Goal: Task Accomplishment & Management: Manage account settings

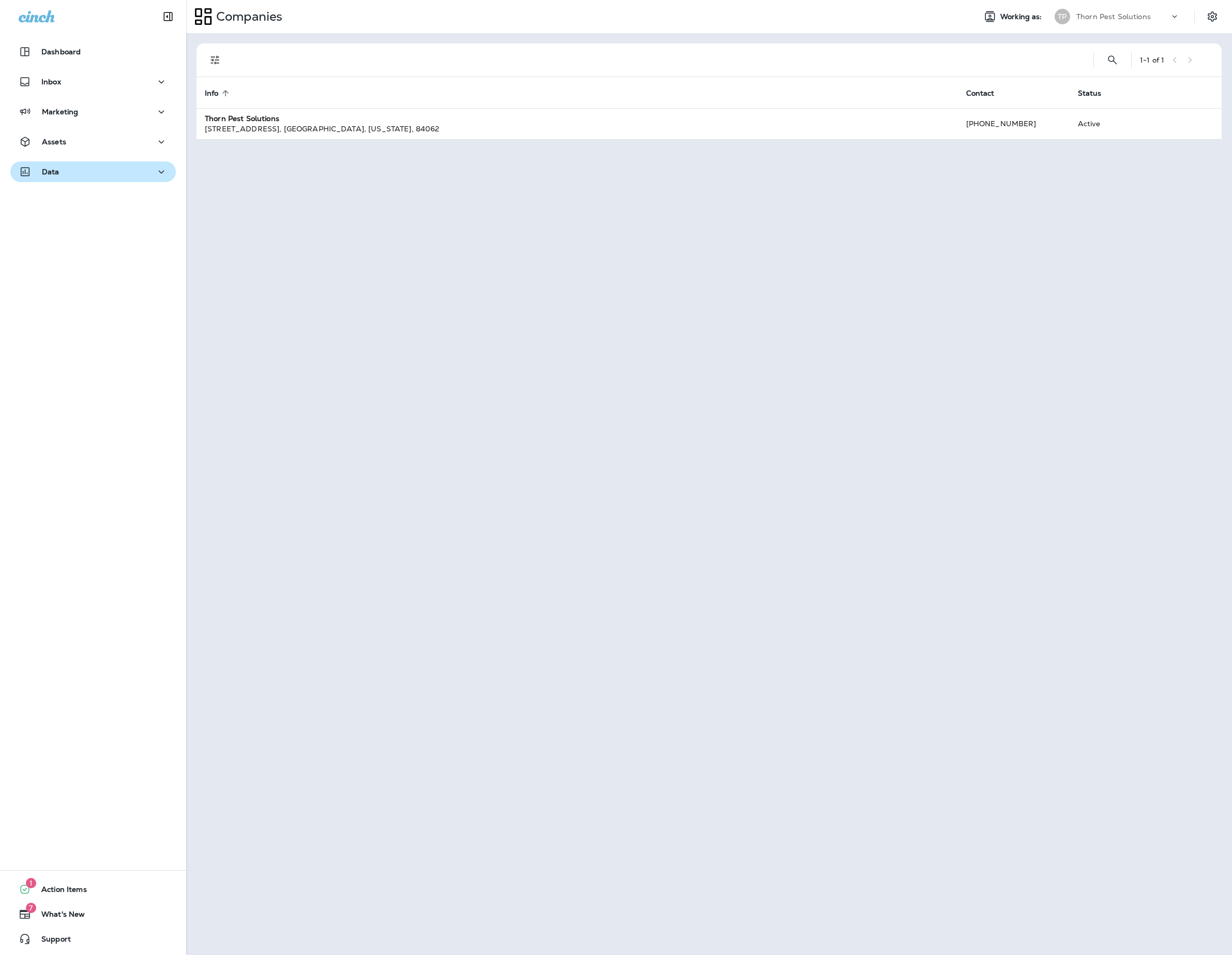
drag, startPoint x: 159, startPoint y: 154, endPoint x: 154, endPoint y: 163, distance: 10.3
click at [159, 156] on div "Assets" at bounding box center [93, 144] width 186 height 26
click at [155, 146] on icon "button" at bounding box center [161, 141] width 12 height 13
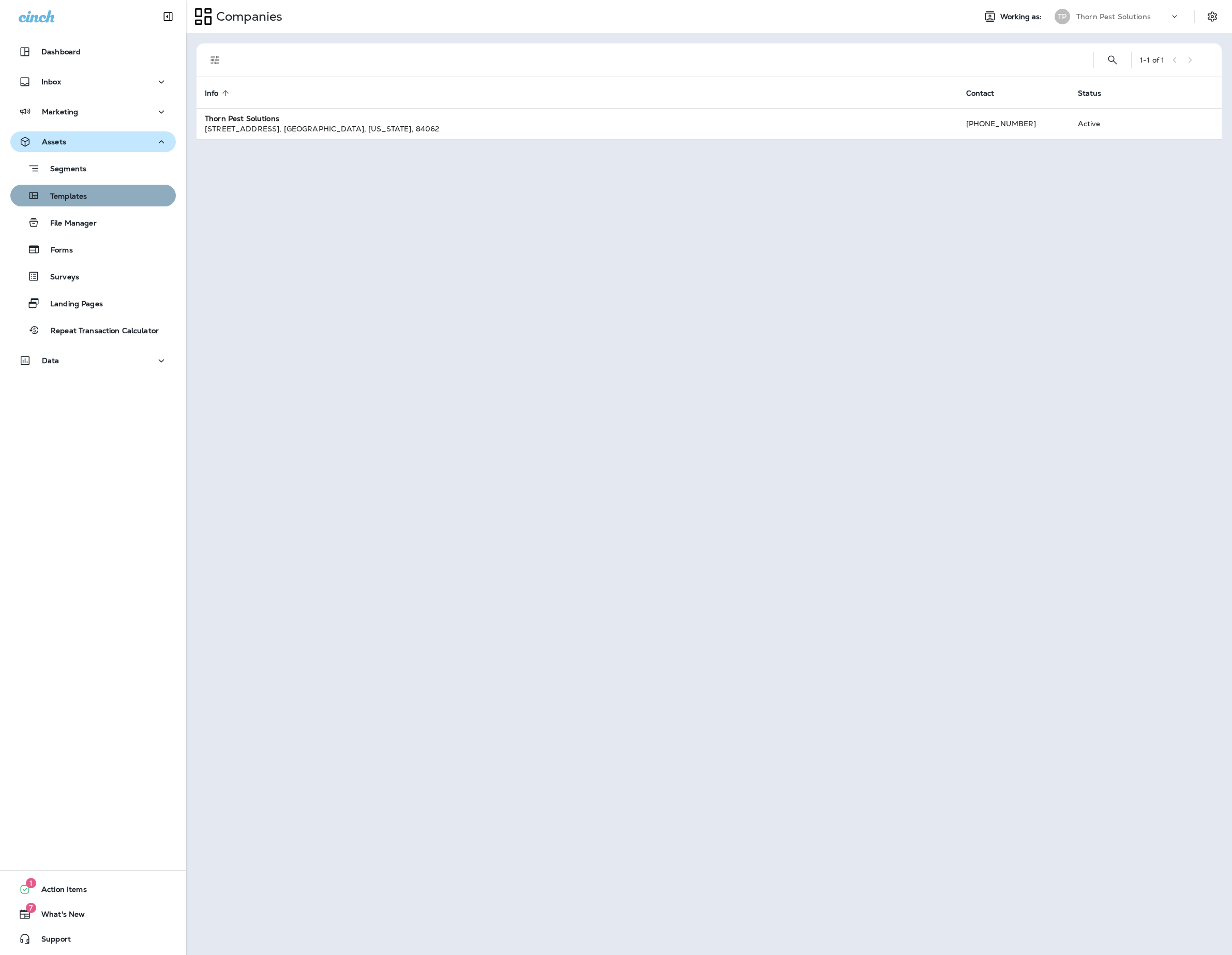
click at [122, 199] on div "Templates" at bounding box center [93, 195] width 157 height 16
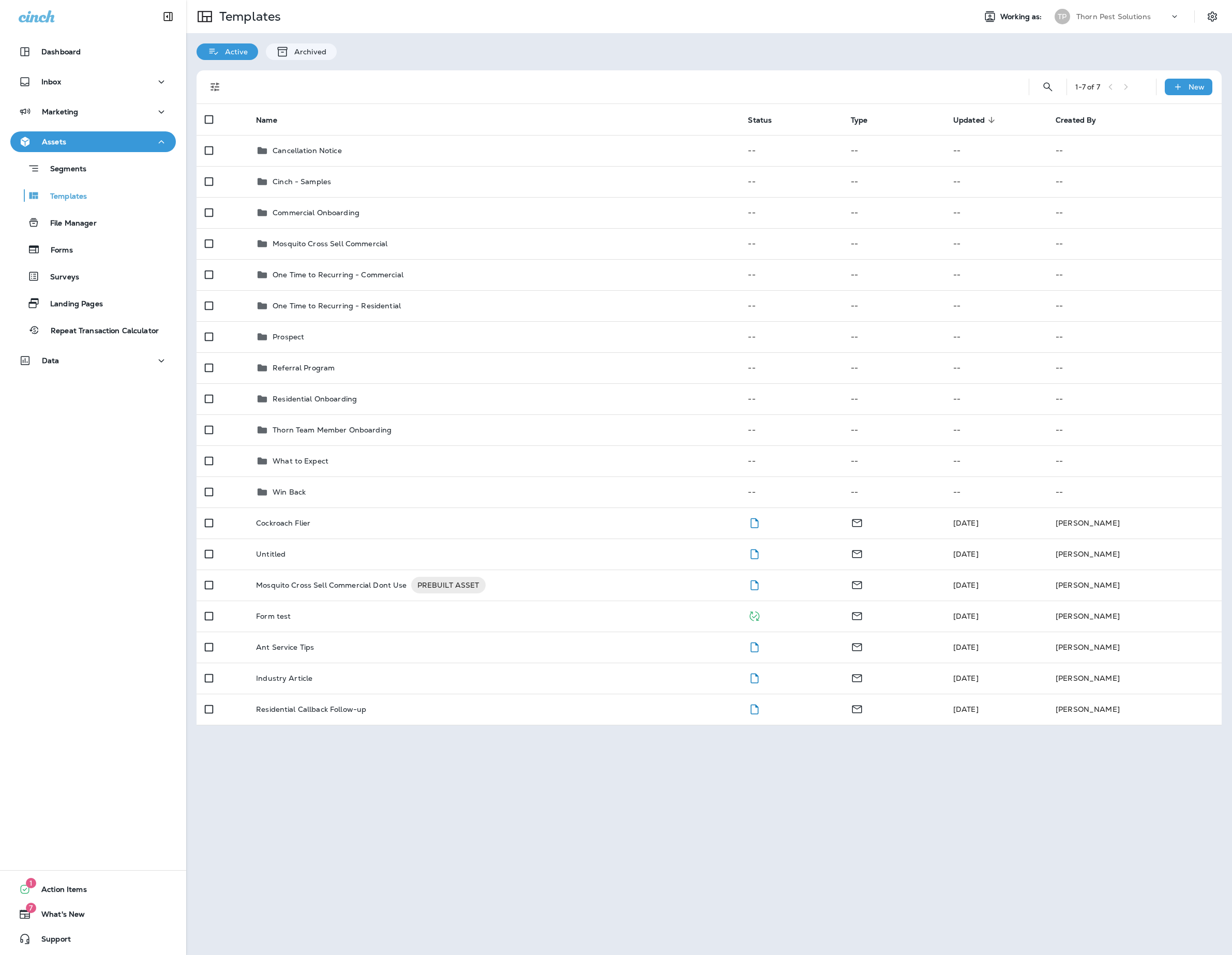
click at [683, 833] on div "Templates Working as: [PERSON_NAME] Pest Solutions Active Archived 1 - 7 of 7 N…" at bounding box center [710, 478] width 1046 height 955
click at [626, 892] on div "Templates Working as: [PERSON_NAME] Pest Solutions Active Archived 1 - 7 of 7 N…" at bounding box center [710, 478] width 1046 height 955
drag, startPoint x: 616, startPoint y: 869, endPoint x: 600, endPoint y: 870, distance: 16.0
click at [616, 869] on div "Templates Working as: [PERSON_NAME] Pest Solutions Active Archived 1 - 7 of 7 N…" at bounding box center [710, 478] width 1046 height 955
click at [571, 879] on div "Templates Working as: [PERSON_NAME] Pest Solutions Active Archived 1 - 7 of 7 N…" at bounding box center [710, 478] width 1046 height 955
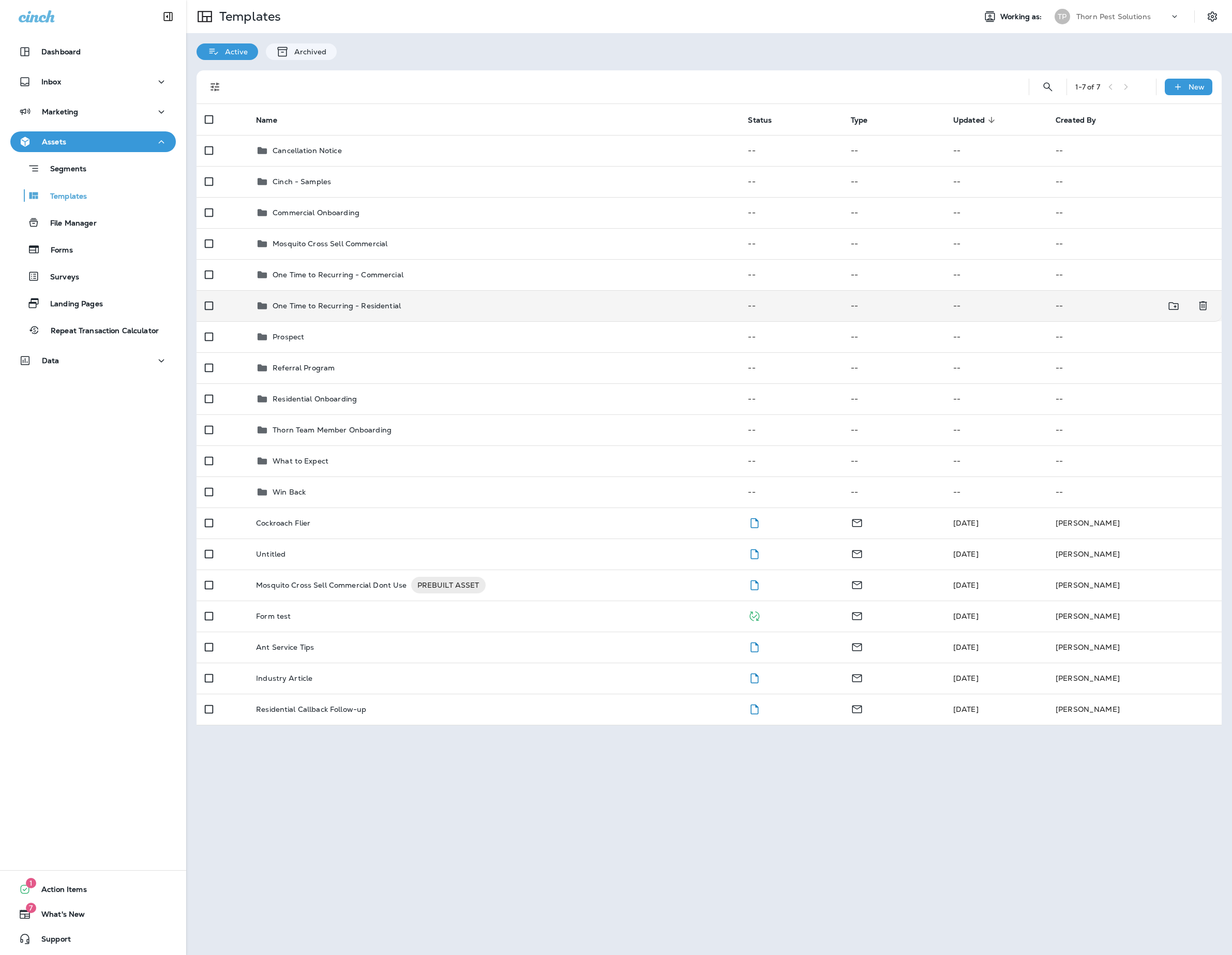
click at [322, 309] on p "One Time to Recurring - Residential" at bounding box center [337, 305] width 129 height 8
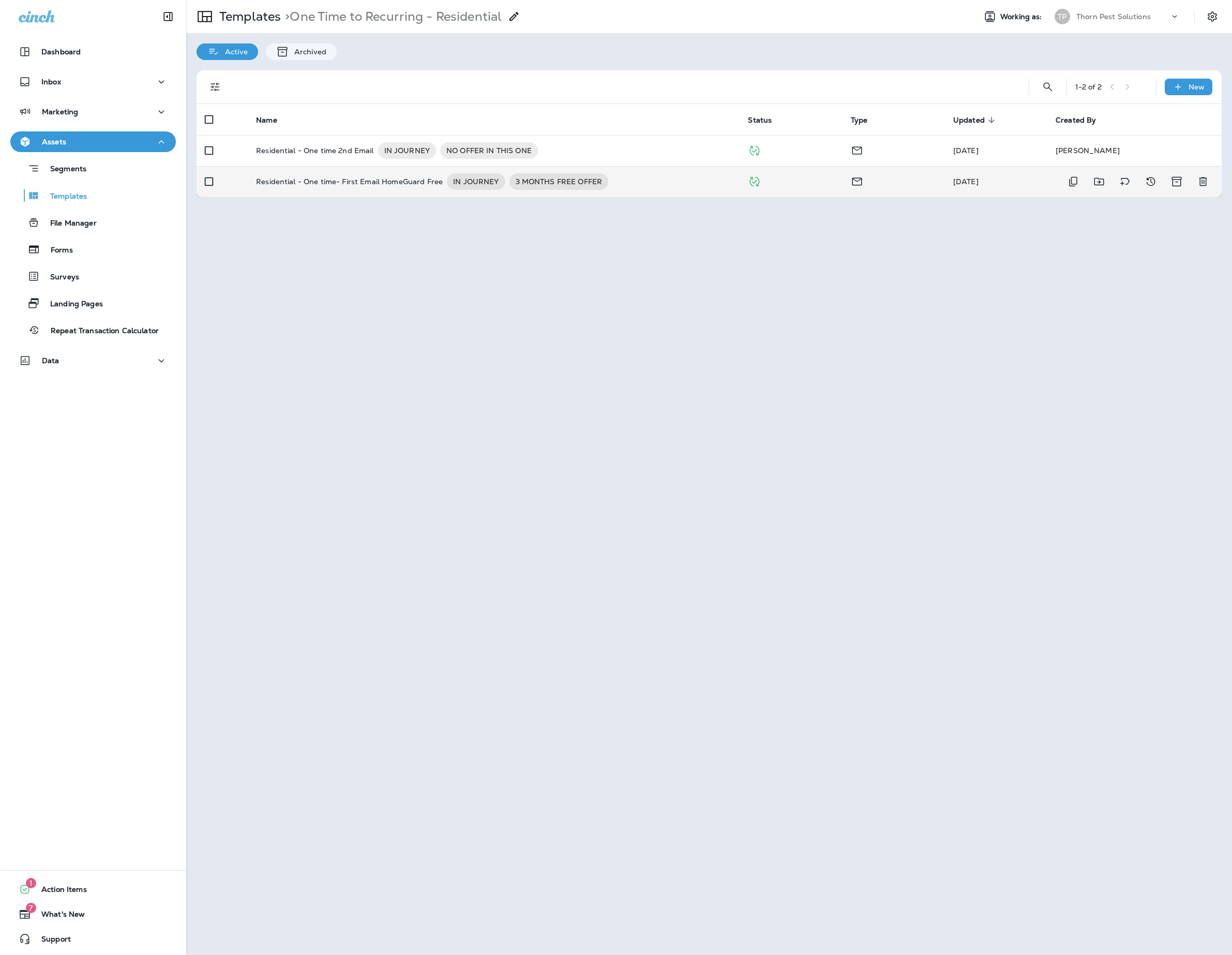
click at [344, 183] on p "Residential - One time- First Email HomeGuard Free" at bounding box center [349, 182] width 187 height 16
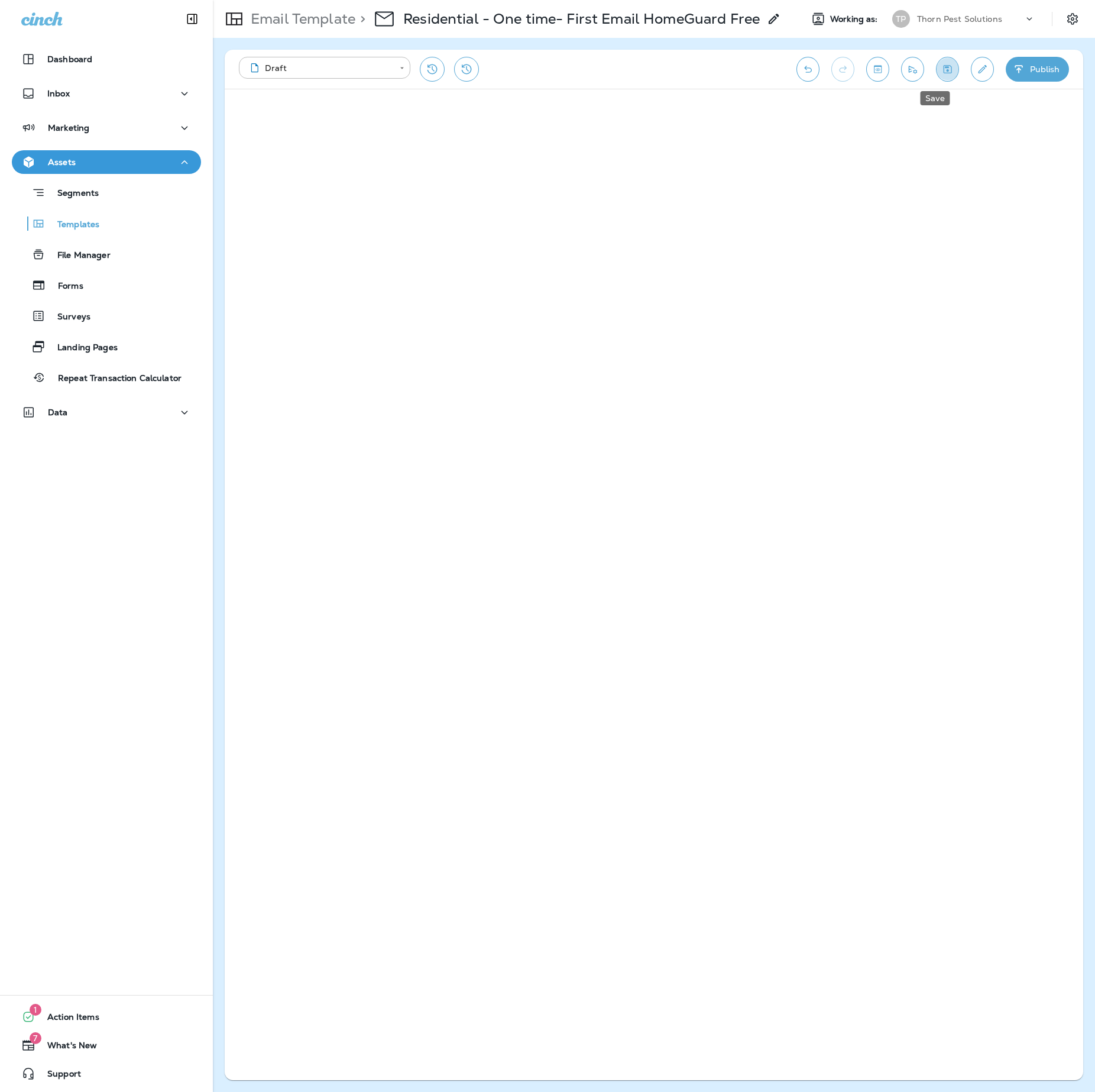
click at [944, 68] on icon "Save" at bounding box center [948, 69] width 9 height 9
click at [872, 68] on icon "Toggle preview" at bounding box center [878, 68] width 12 height 12
click at [872, 73] on icon "Toggle preview" at bounding box center [878, 68] width 12 height 12
click at [942, 70] on icon "Save" at bounding box center [948, 68] width 12 height 12
click at [944, 68] on icon "Save" at bounding box center [948, 69] width 9 height 9
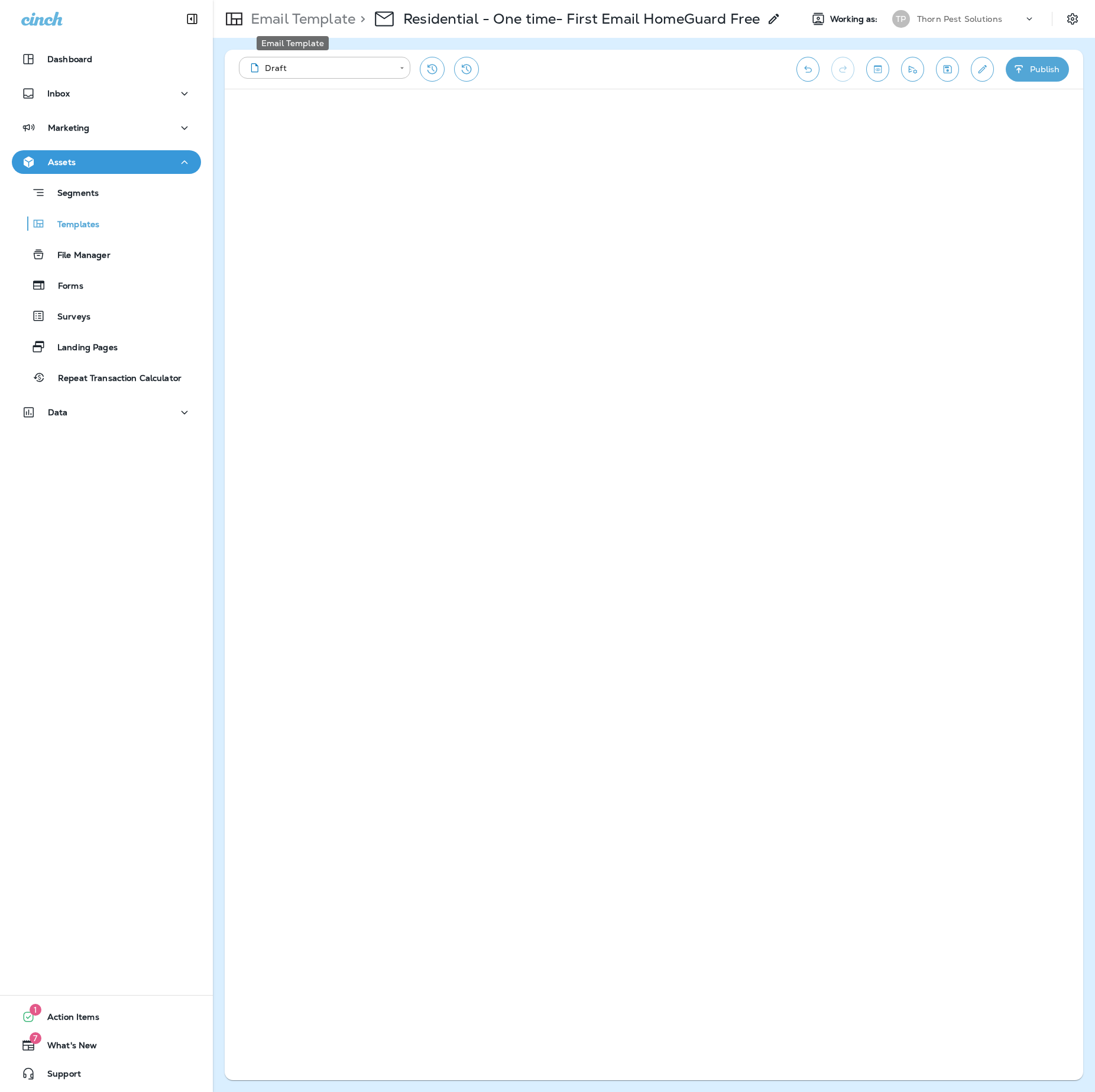
click at [327, 18] on p "Email Template" at bounding box center [300, 19] width 110 height 18
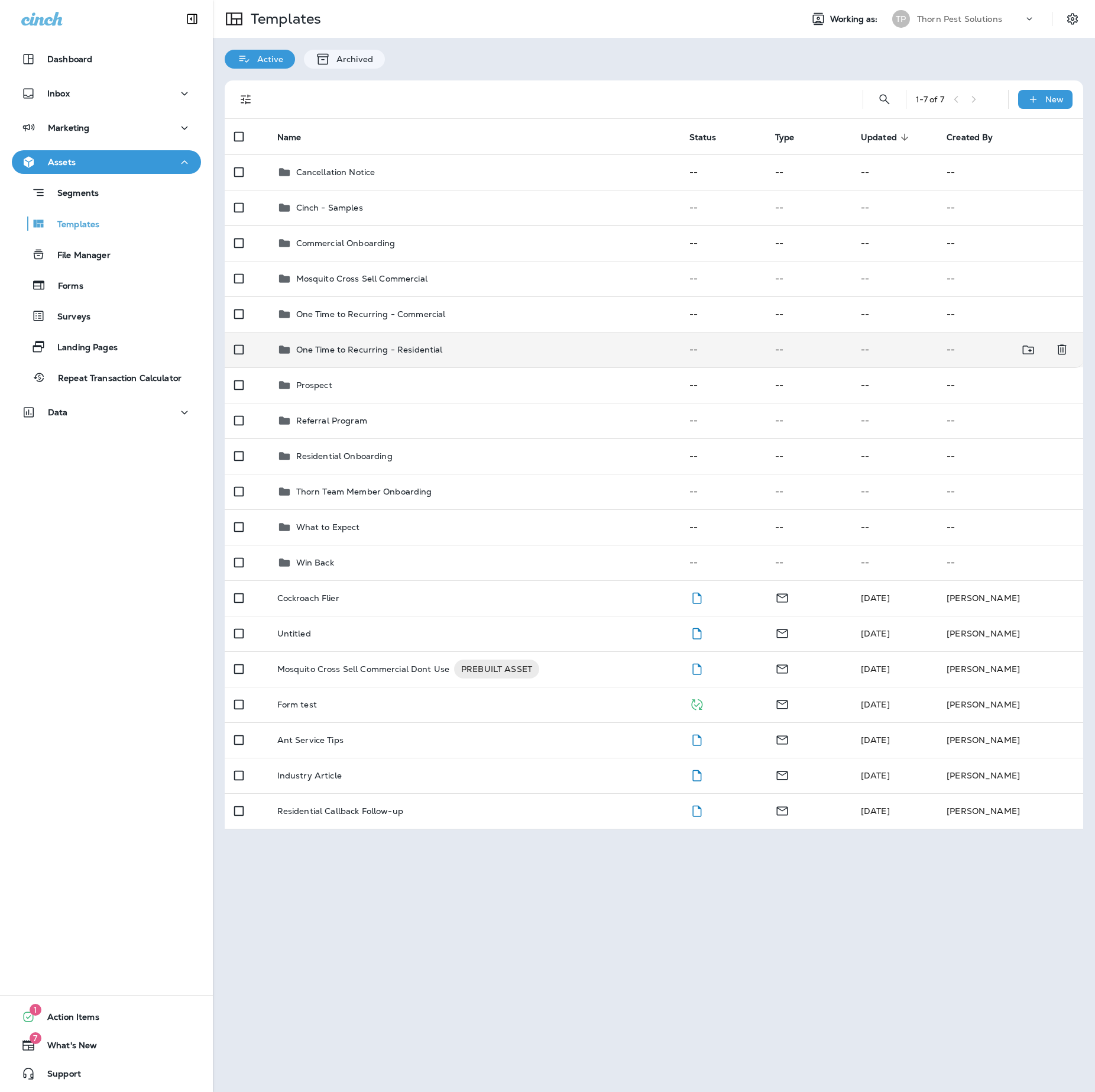
click at [492, 367] on td "One Time to Recurring - Residential" at bounding box center [474, 350] width 412 height 36
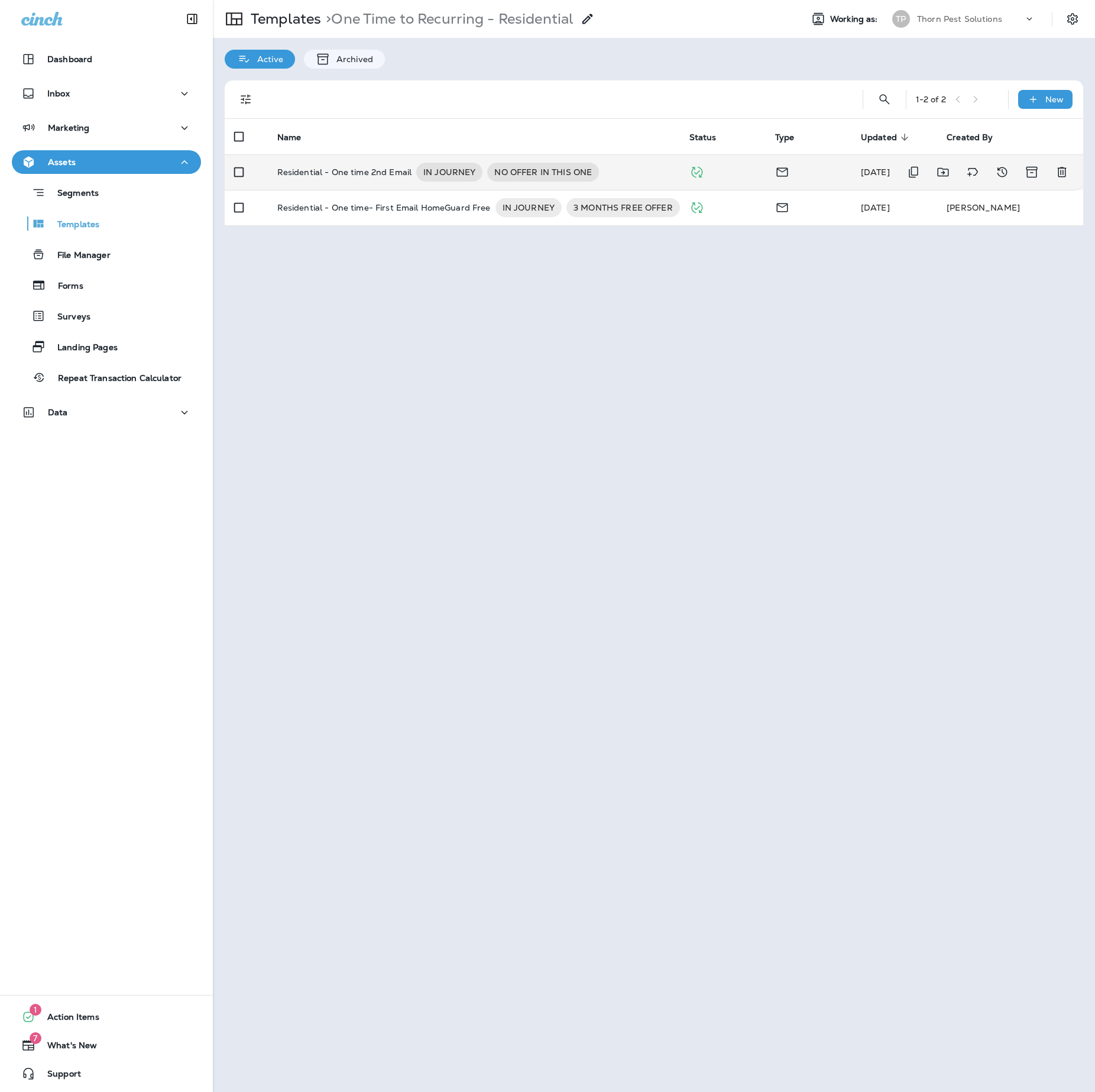
click at [400, 177] on p "Residential - One time 2nd Email" at bounding box center [345, 172] width 135 height 19
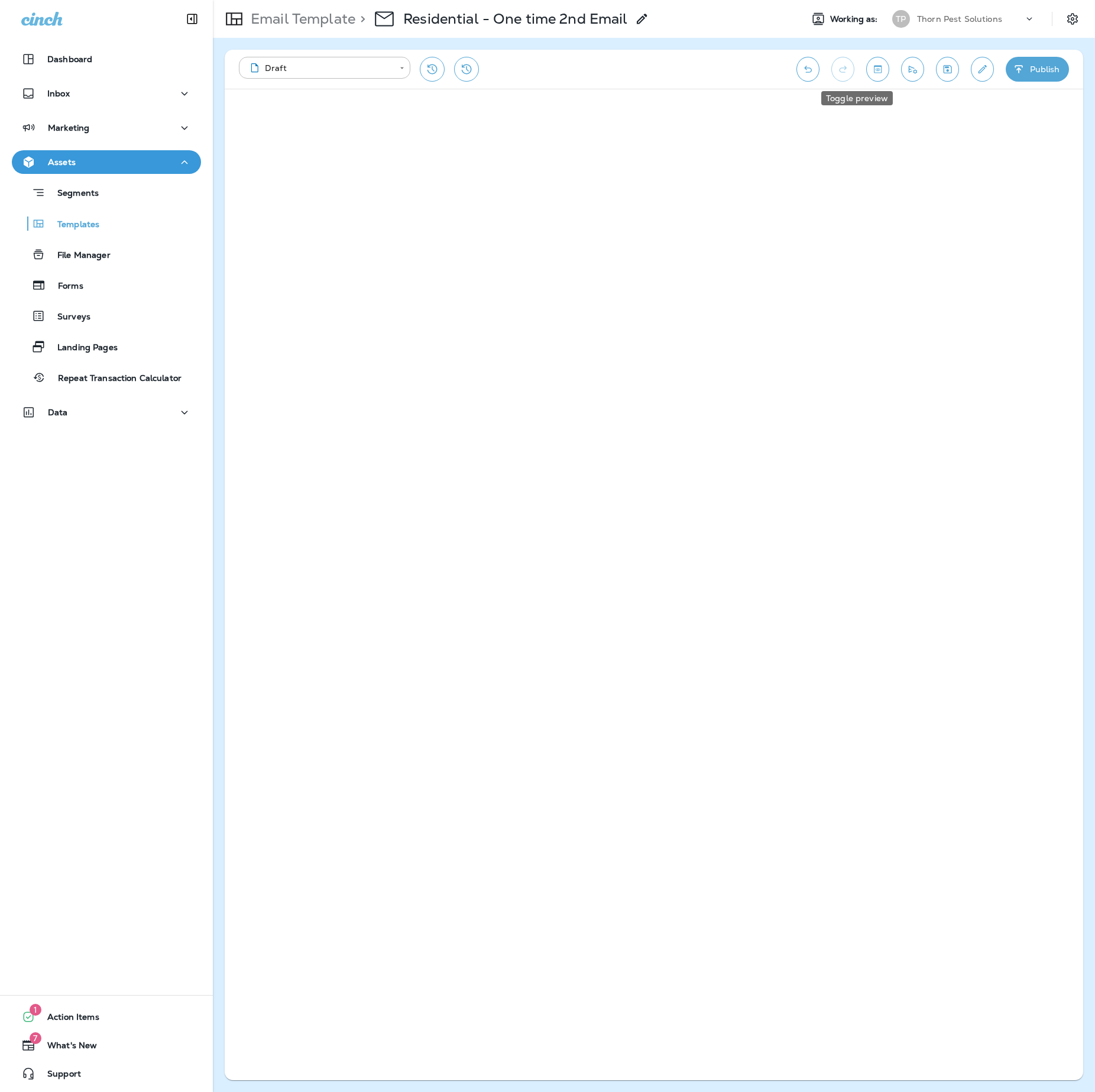
click at [872, 68] on icon "Toggle preview" at bounding box center [878, 68] width 12 height 12
click at [872, 68] on icon "Toggle preview" at bounding box center [878, 68] width 12 height 12
click at [285, 16] on p "Email Template" at bounding box center [300, 19] width 110 height 18
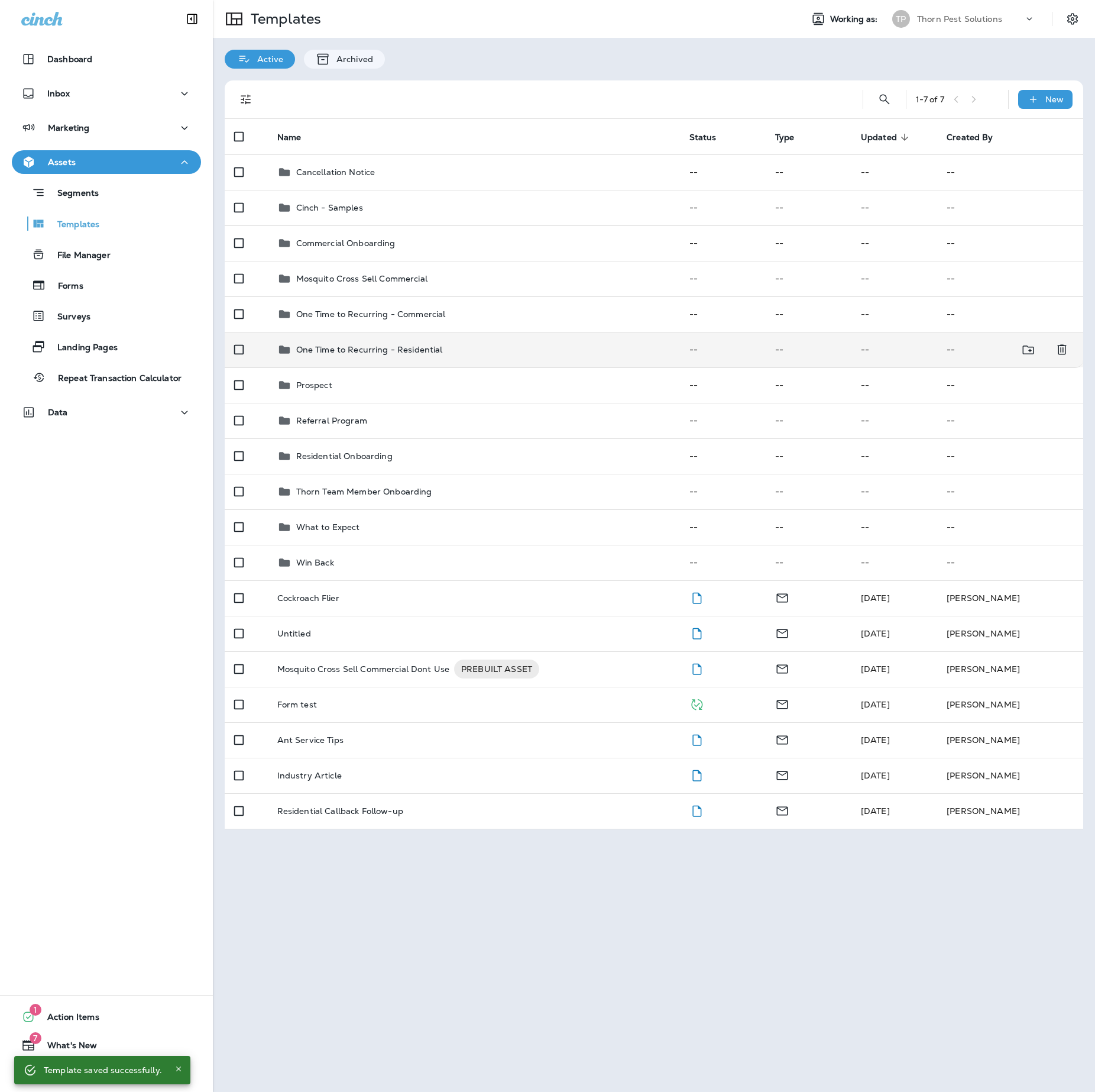
click at [376, 354] on p "One Time to Recurring - Residential" at bounding box center [369, 349] width 147 height 9
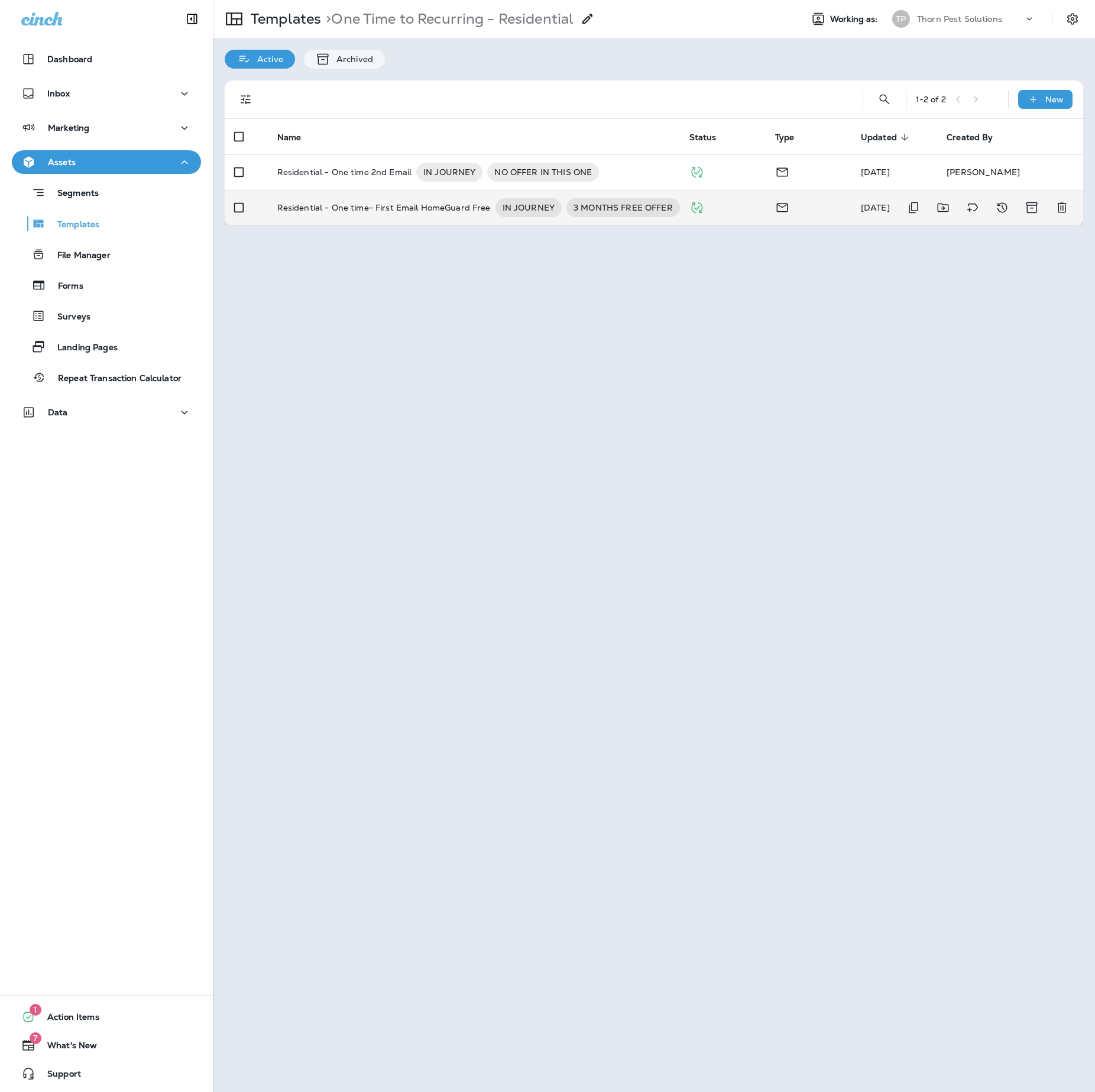
click at [391, 208] on p "Residential - One time- First Email HomeGuard Free" at bounding box center [384, 208] width 214 height 19
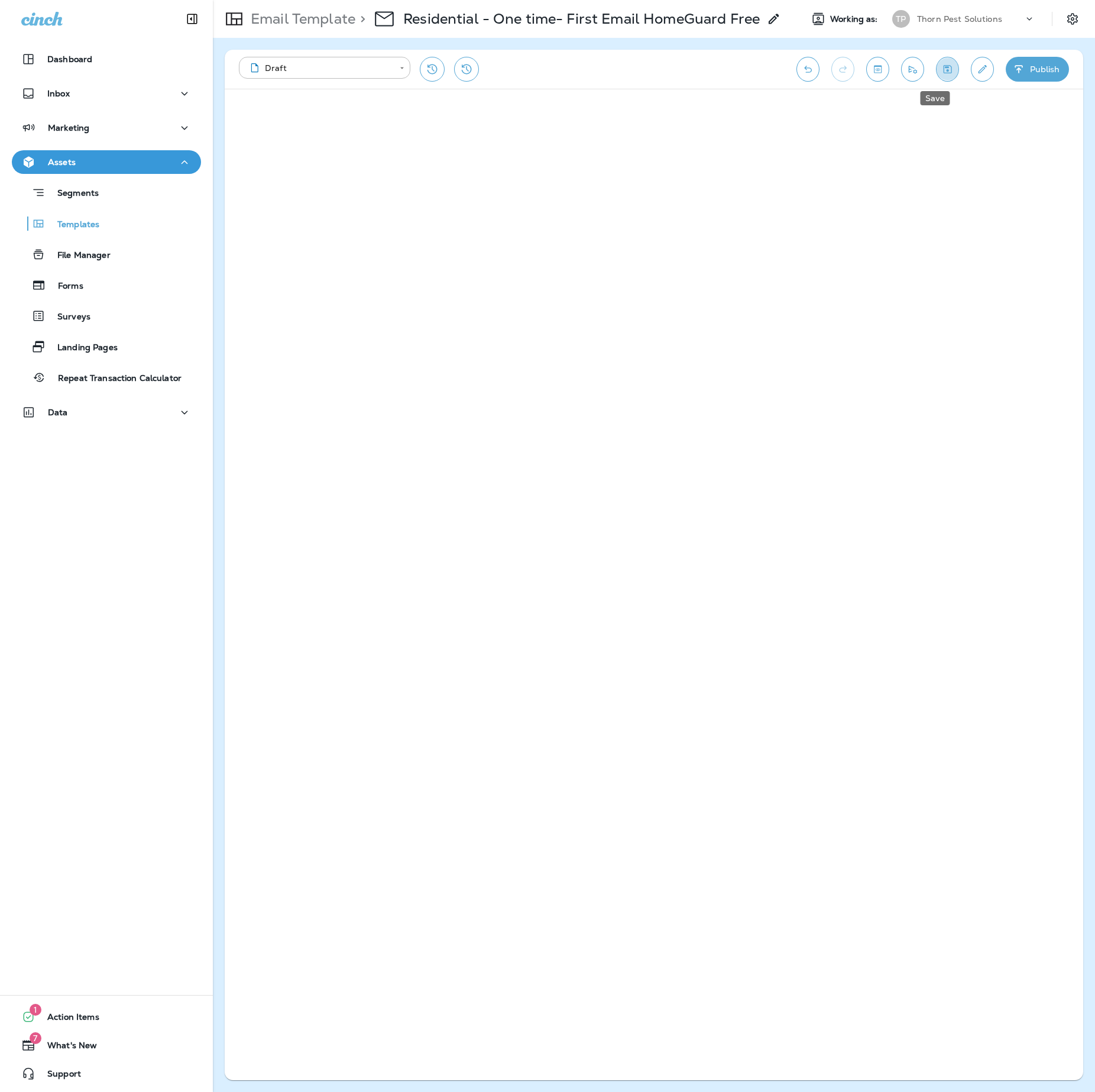
click at [943, 68] on icon "Save" at bounding box center [948, 68] width 12 height 12
click at [872, 65] on icon "Toggle preview" at bounding box center [878, 68] width 12 height 12
click at [942, 70] on icon "Save" at bounding box center [948, 68] width 12 height 12
click at [334, 14] on p "Email Template" at bounding box center [300, 19] width 110 height 18
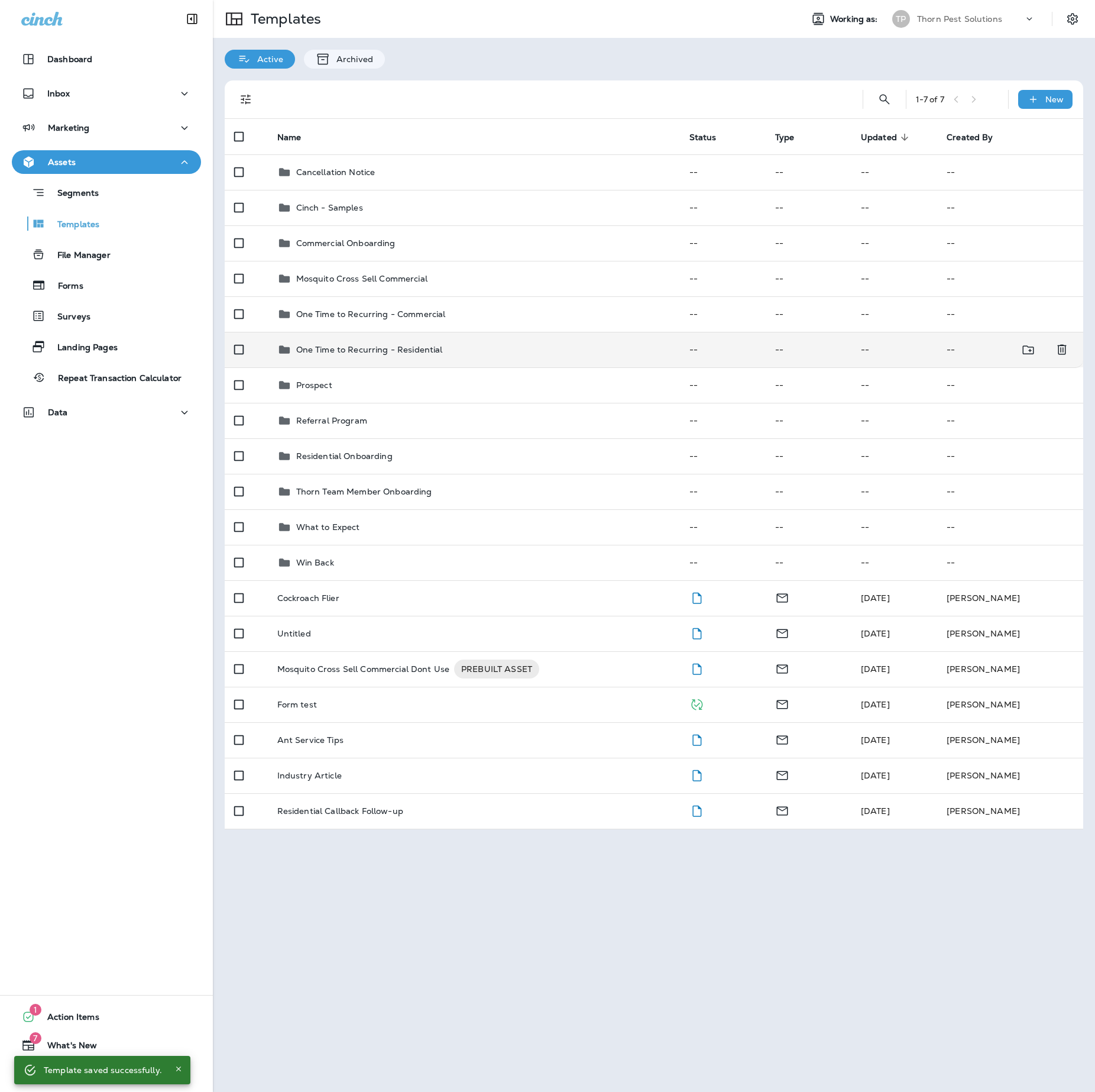
click at [425, 354] on p "One Time to Recurring - Residential" at bounding box center [369, 349] width 147 height 9
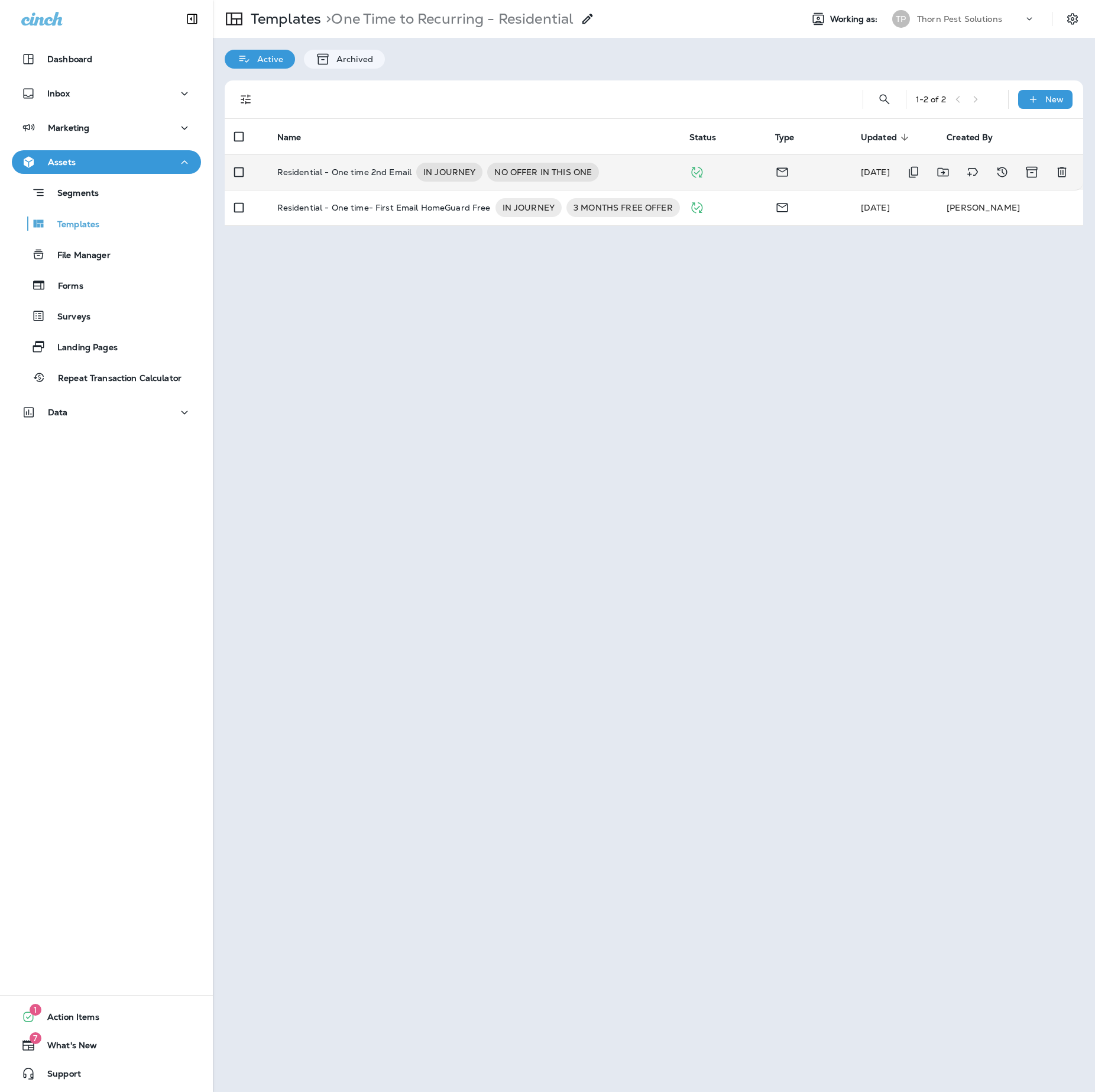
click at [404, 173] on p "Residential - One time 2nd Email" at bounding box center [345, 172] width 135 height 19
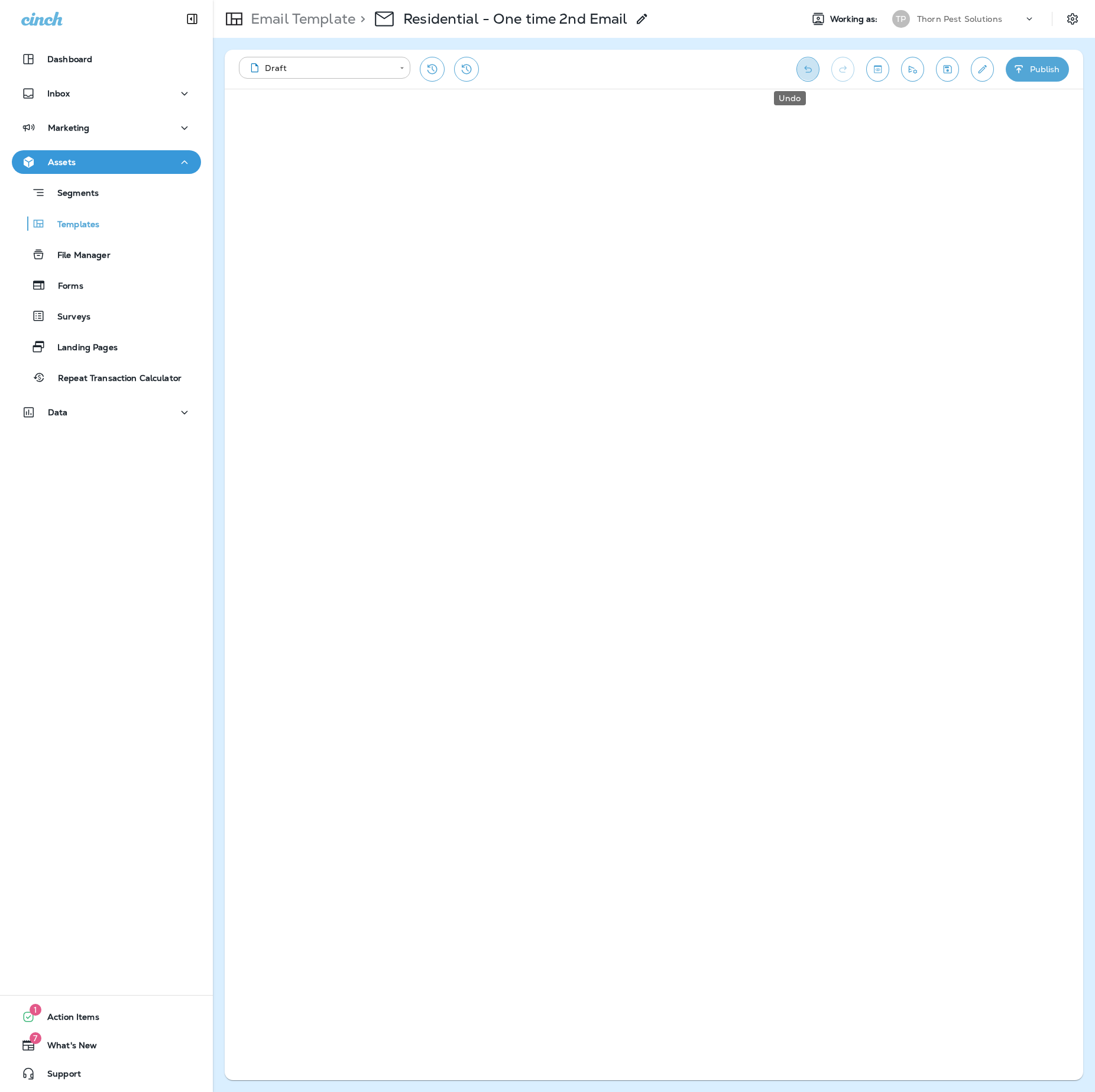
click at [802, 71] on icon "Undo" at bounding box center [808, 68] width 12 height 12
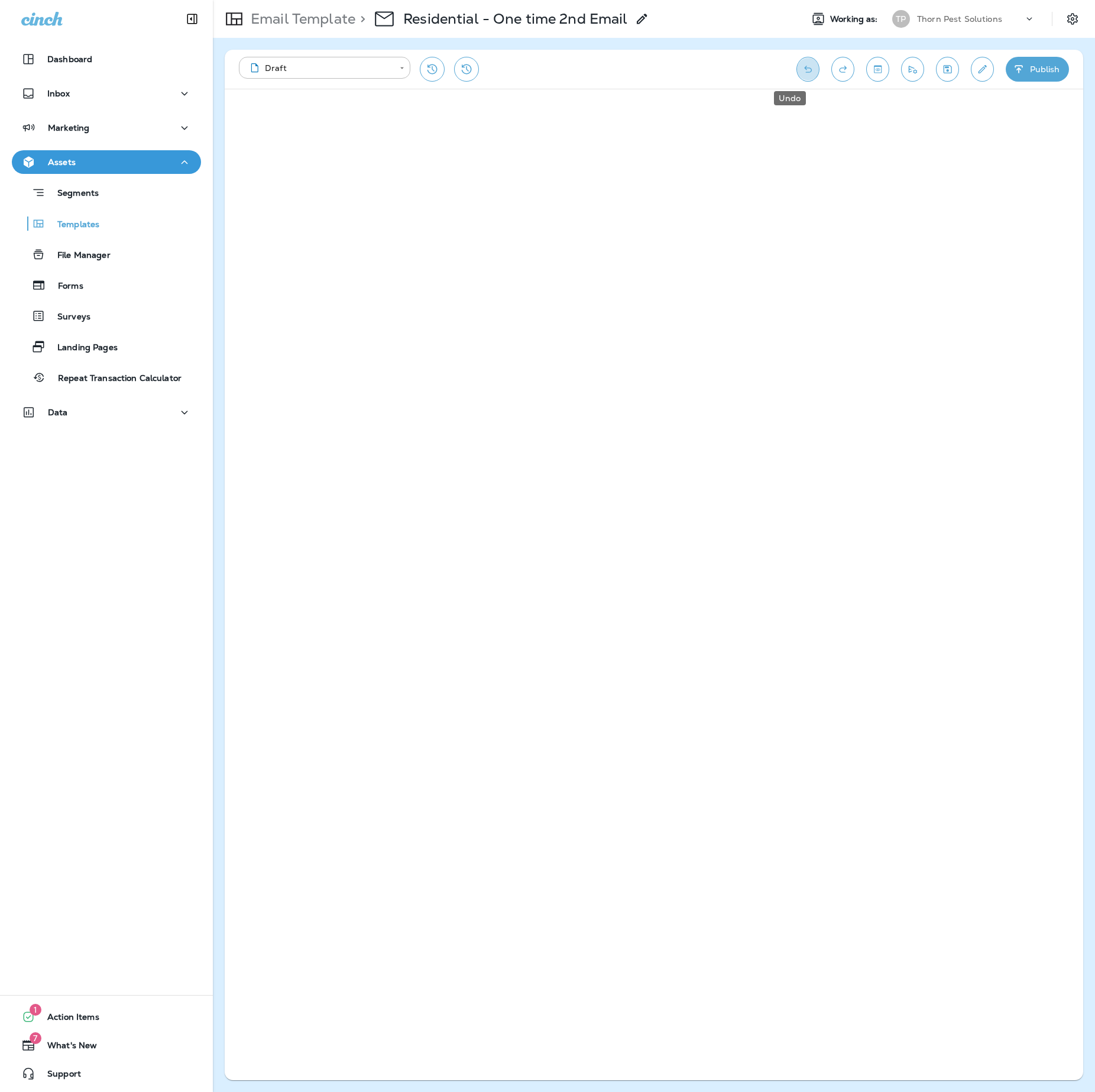
click at [802, 71] on icon "Undo" at bounding box center [808, 68] width 12 height 12
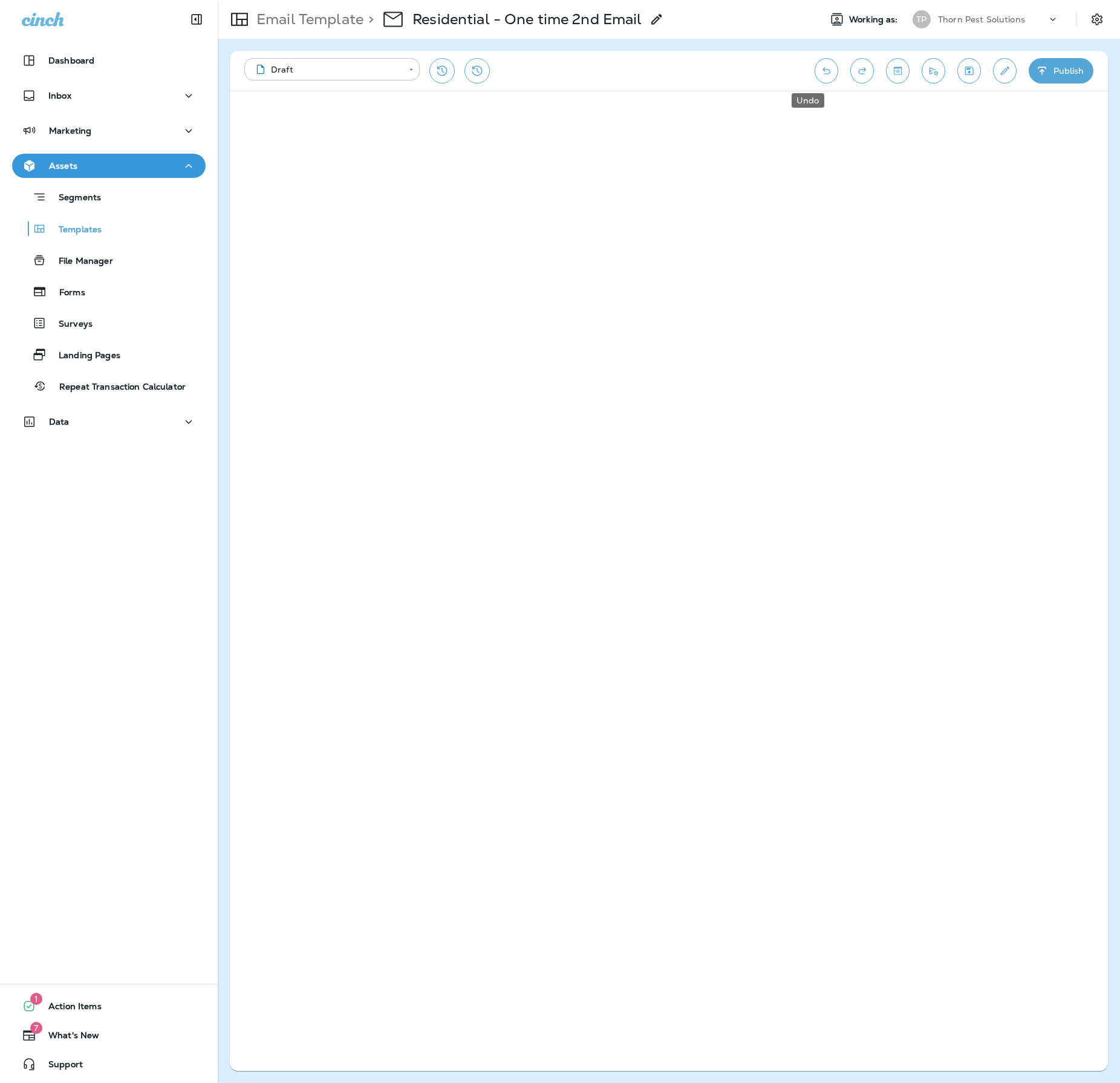
click at [820, 74] on button "Undo" at bounding box center [826, 71] width 24 height 25
click at [820, 68] on icon "Undo" at bounding box center [826, 70] width 13 height 12
click at [820, 70] on icon "Undo" at bounding box center [826, 70] width 13 height 12
click at [824, 69] on div "**********" at bounding box center [669, 71] width 878 height 40
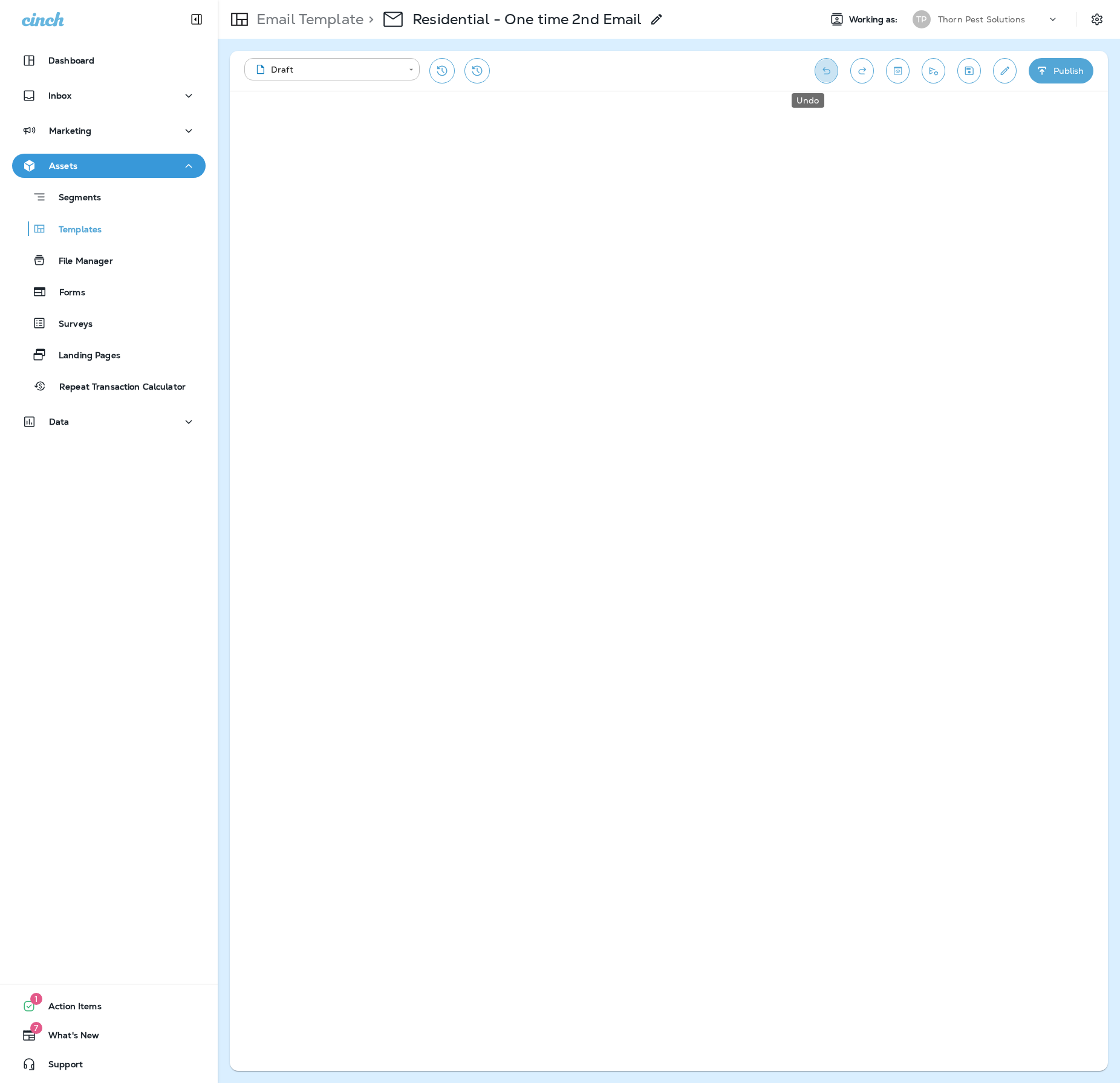
click at [820, 72] on icon "Undo" at bounding box center [826, 70] width 13 height 12
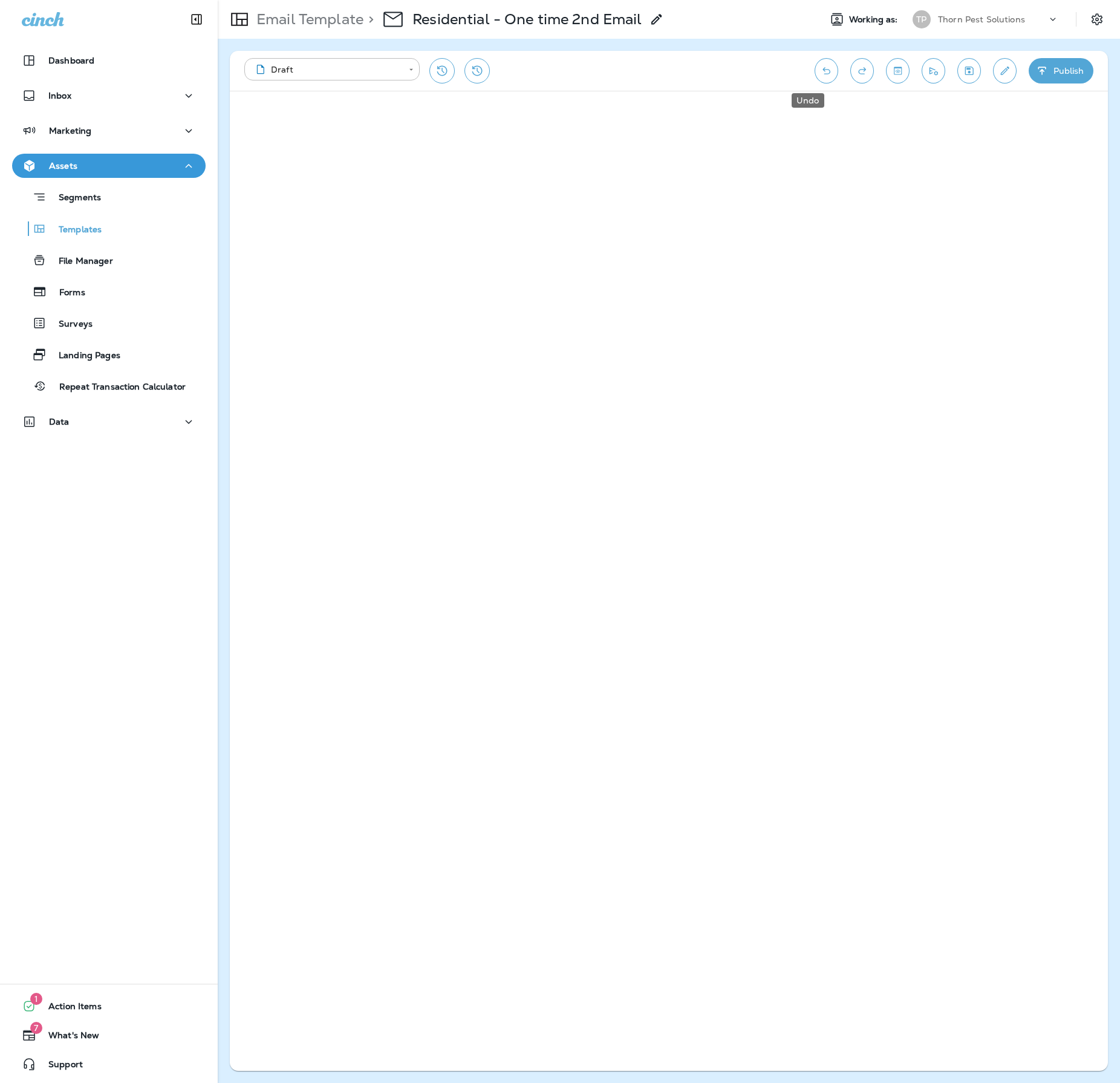
click at [815, 67] on button "Undo" at bounding box center [826, 71] width 24 height 25
click at [820, 67] on icon "Undo" at bounding box center [826, 70] width 13 height 12
click at [820, 68] on icon "Undo" at bounding box center [826, 70] width 13 height 12
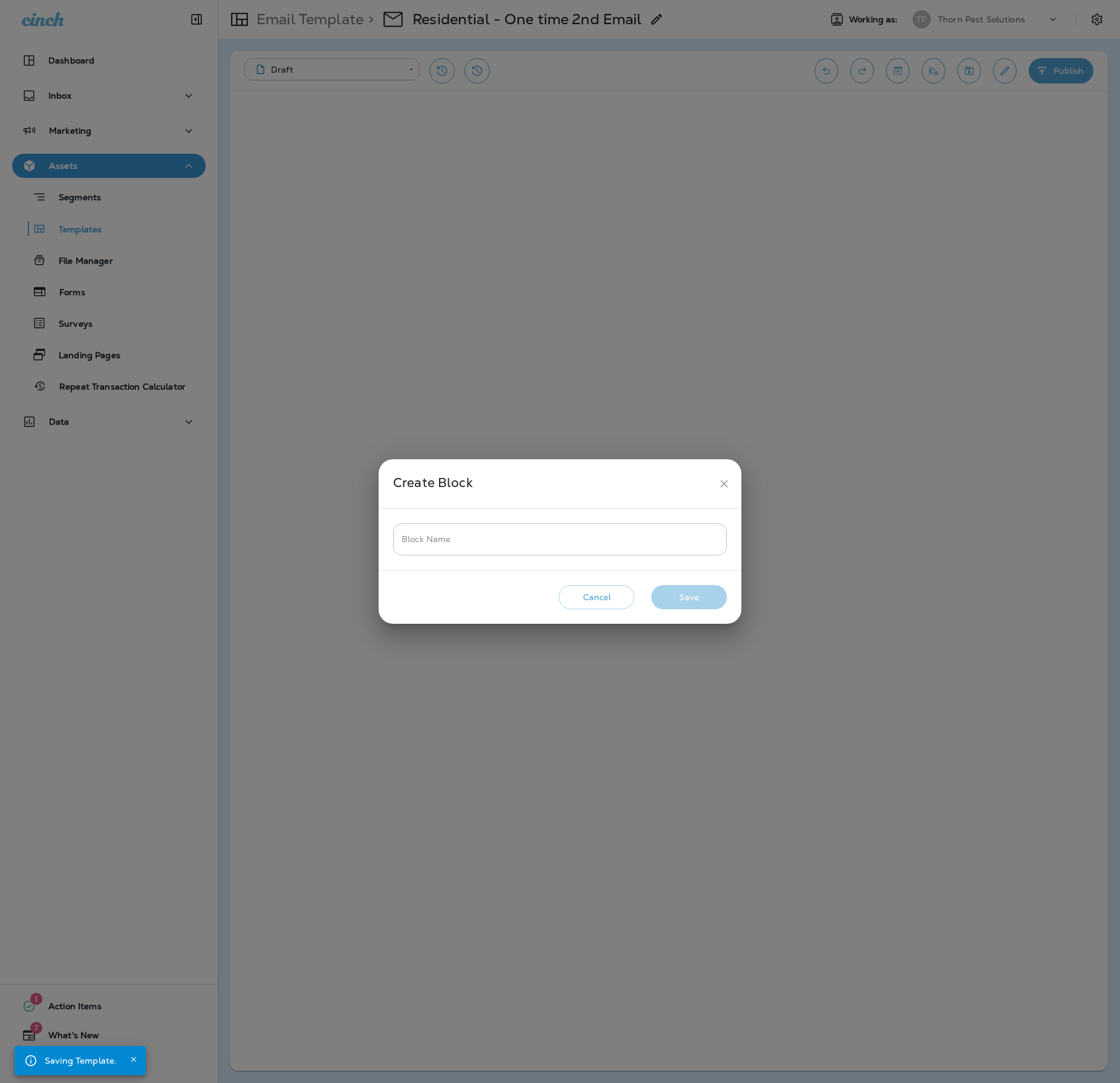
click at [593, 606] on button "Cancel" at bounding box center [597, 597] width 76 height 25
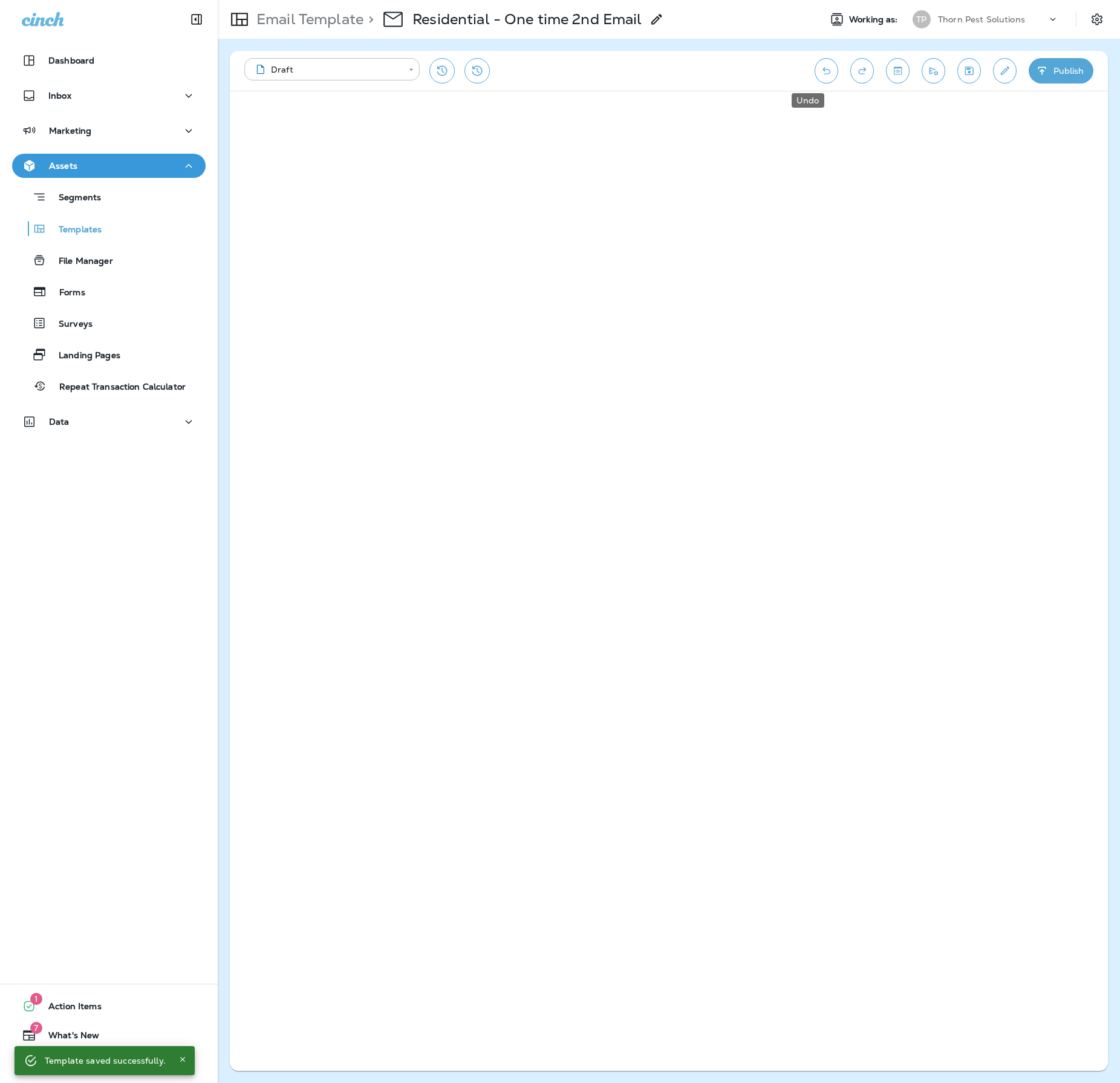
click at [822, 68] on button "Undo" at bounding box center [826, 71] width 24 height 25
click at [820, 69] on icon "Undo" at bounding box center [826, 70] width 13 height 12
click at [822, 70] on icon "Undo" at bounding box center [826, 70] width 8 height 7
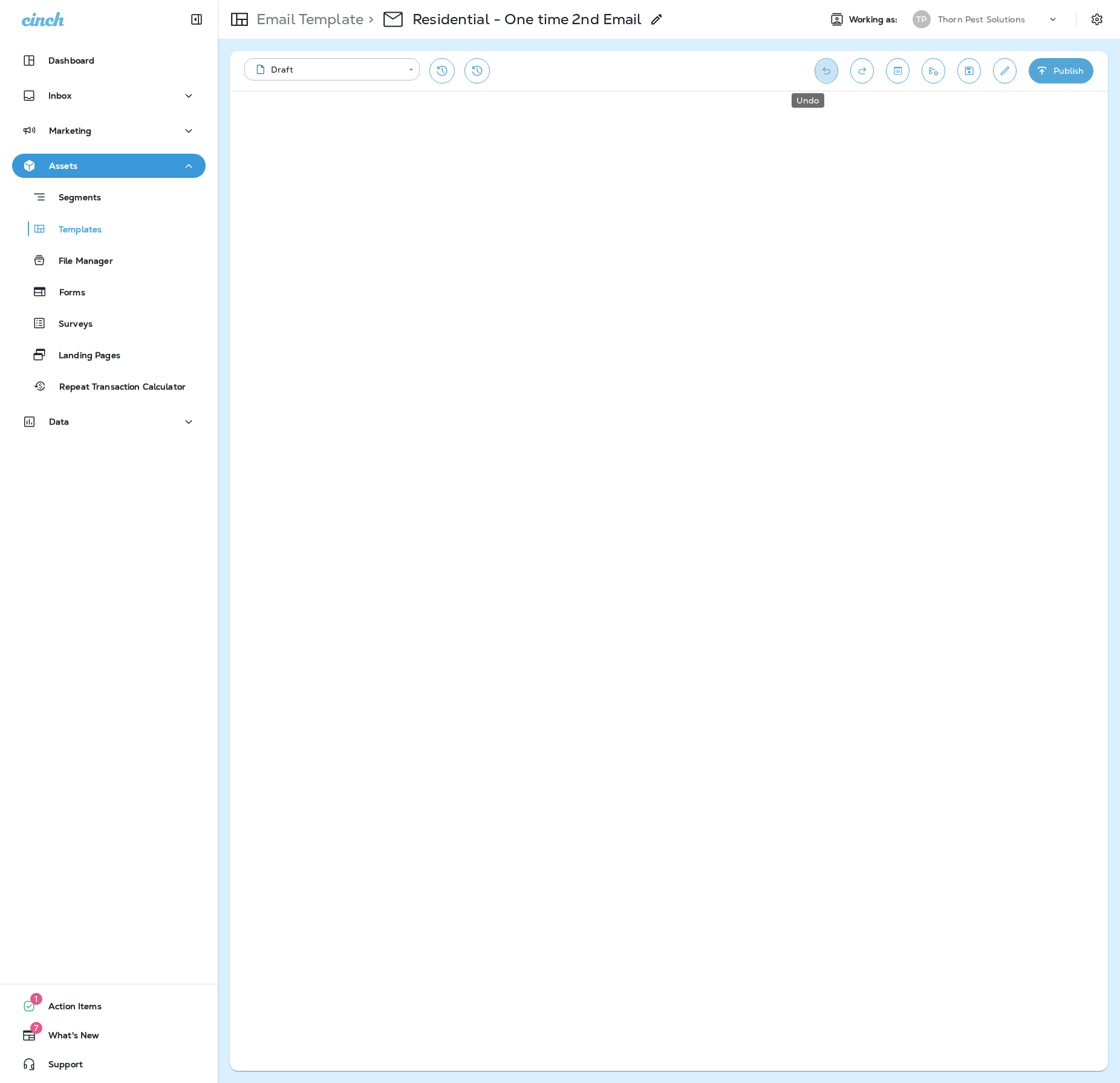
click at [822, 70] on icon "Undo" at bounding box center [826, 70] width 8 height 7
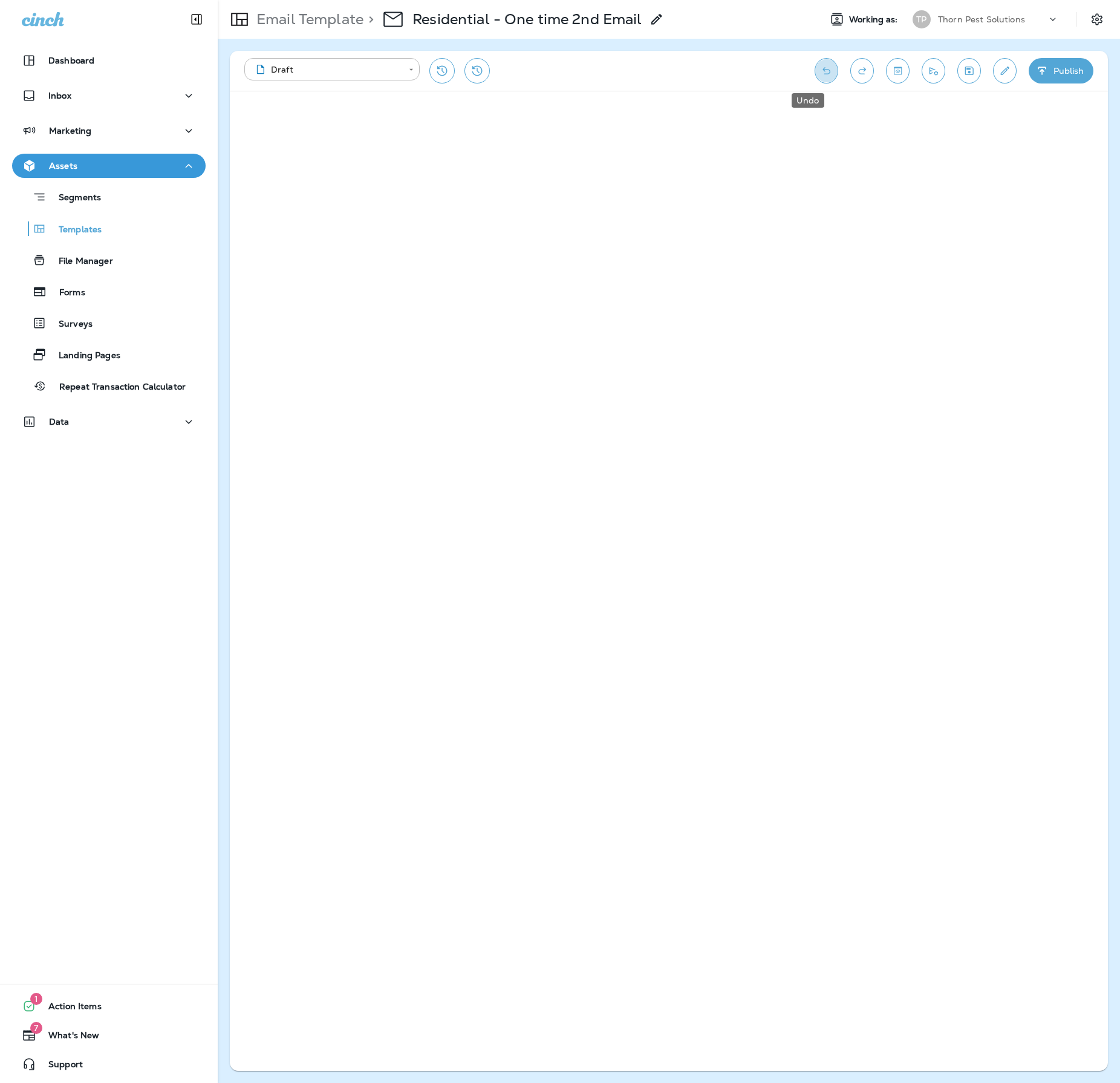
click at [819, 72] on button "Undo" at bounding box center [826, 71] width 24 height 25
click at [963, 69] on icon "Save" at bounding box center [970, 70] width 13 height 12
click at [892, 70] on icon "Toggle preview" at bounding box center [898, 70] width 13 height 12
click at [317, 19] on p "Email Template" at bounding box center [307, 19] width 112 height 18
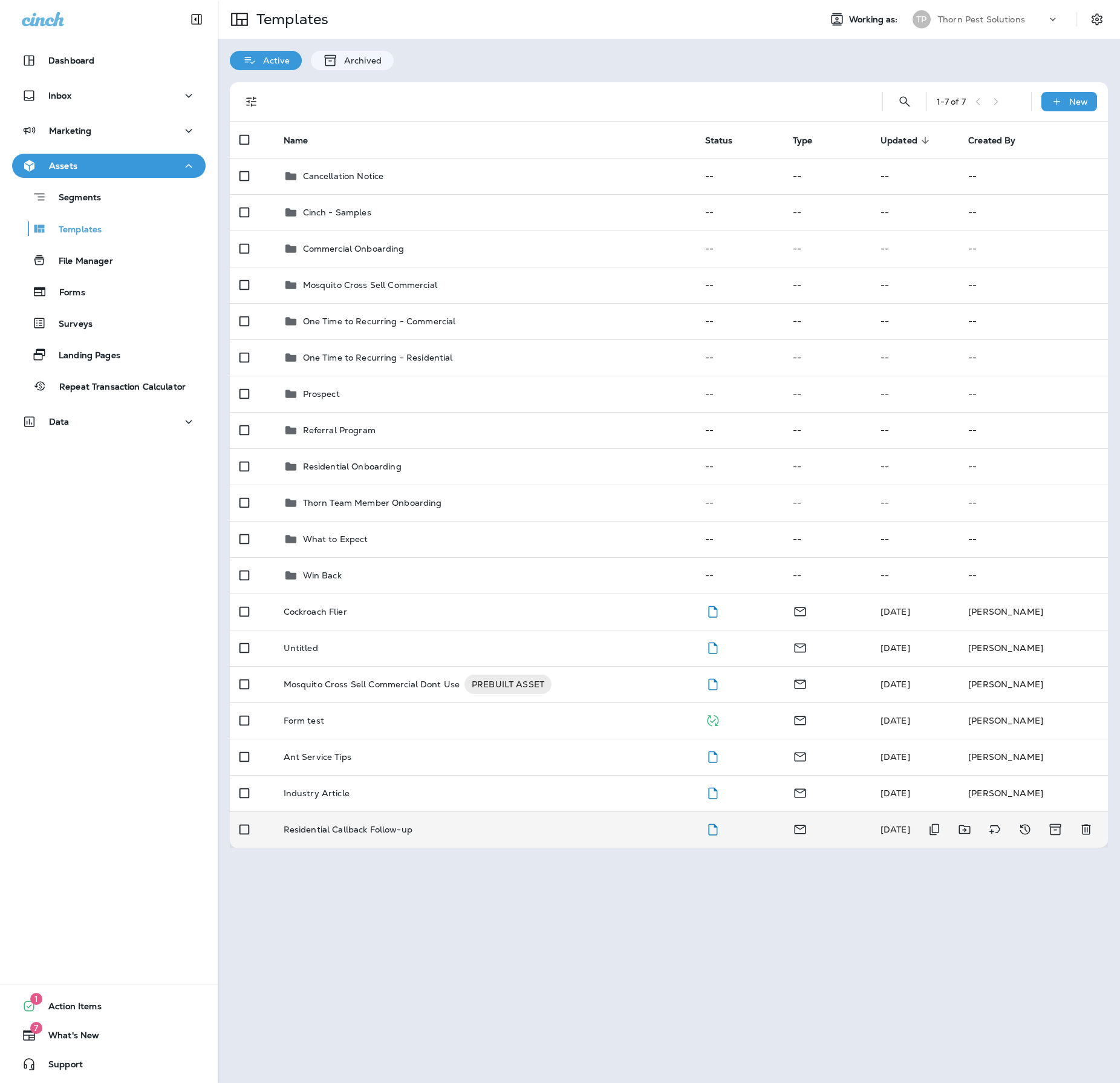
click at [413, 835] on p "Residential Callback Follow-up" at bounding box center [348, 829] width 129 height 10
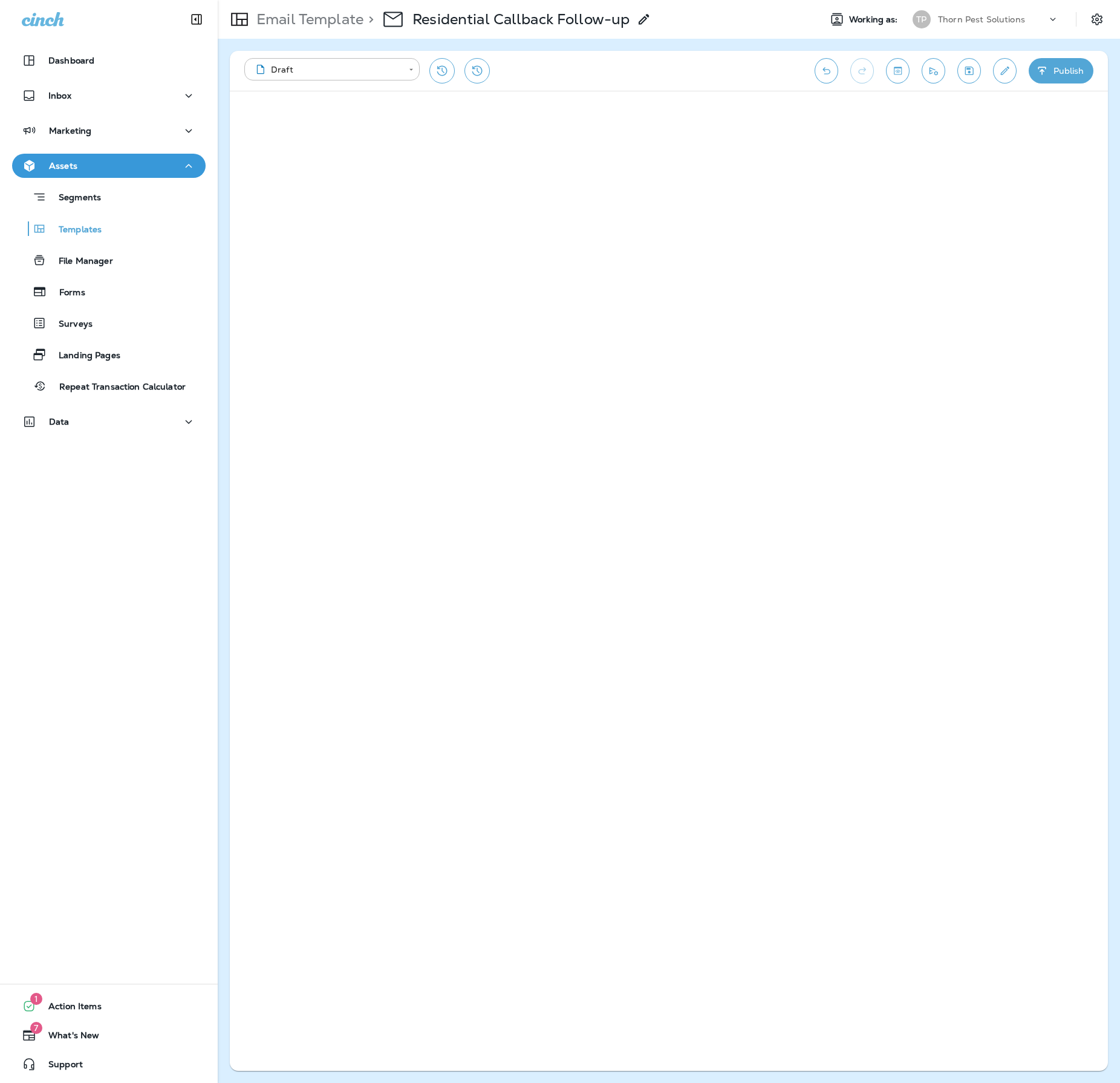
click at [218, 776] on div "**********" at bounding box center [669, 561] width 903 height 1044
click at [958, 68] on button "Save" at bounding box center [970, 71] width 24 height 25
click at [963, 72] on icon "Save" at bounding box center [970, 70] width 13 height 12
click at [270, 14] on p "Email Template" at bounding box center [307, 19] width 112 height 18
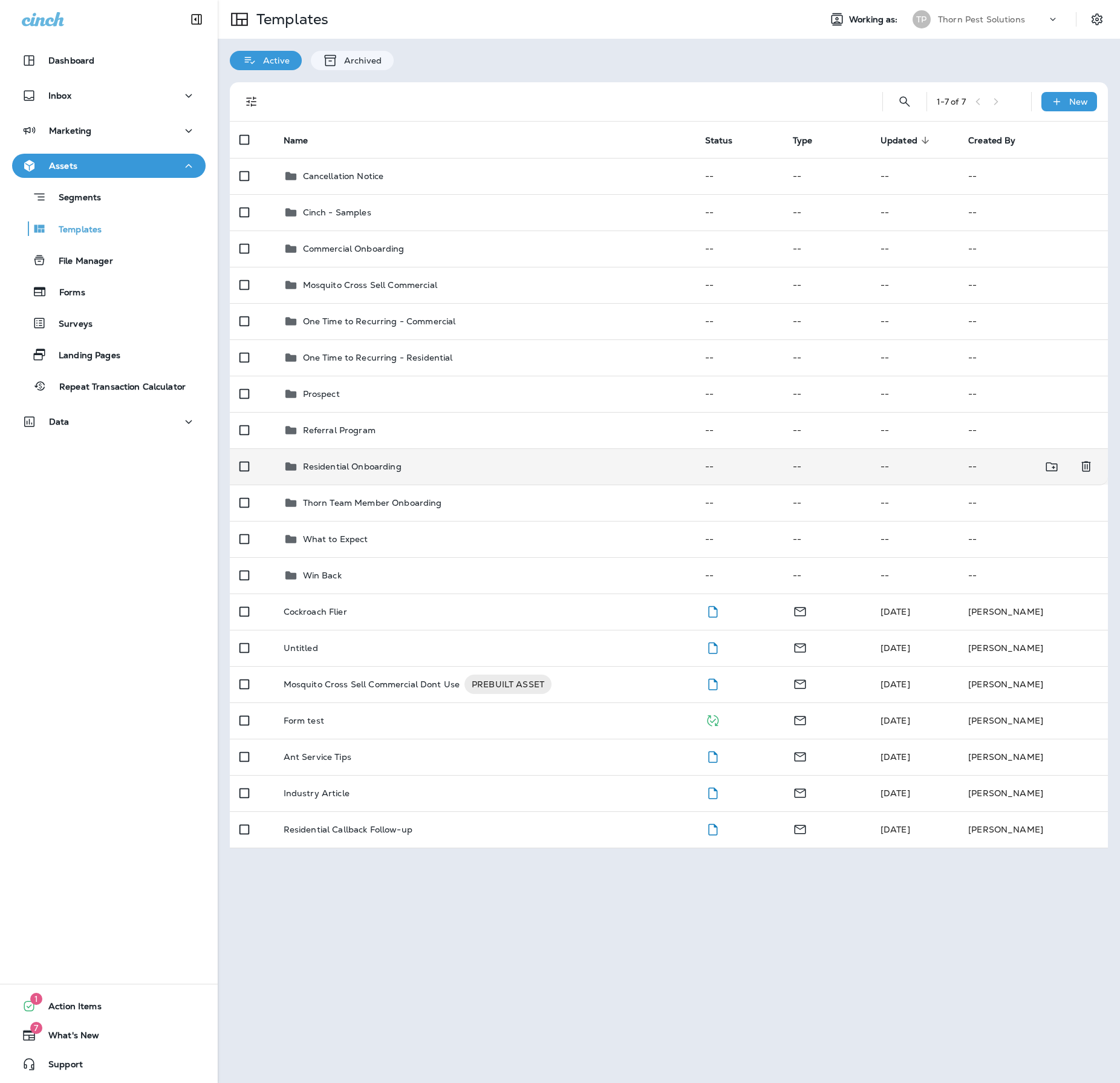
click at [392, 471] on p "Residential Onboarding" at bounding box center [352, 466] width 99 height 10
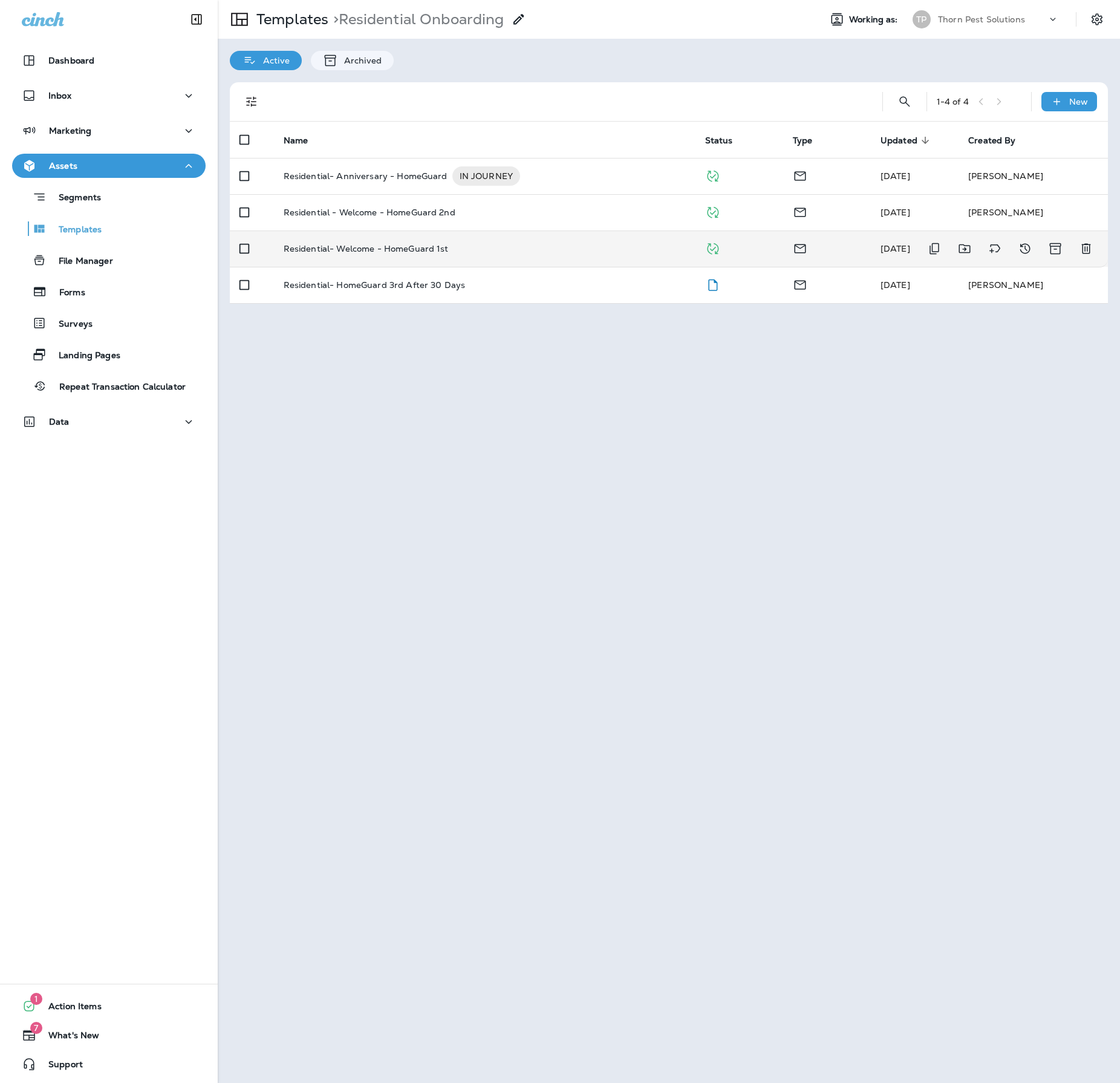
click at [449, 249] on p "Residential- Welcome - HomeGuard 1st" at bounding box center [367, 248] width 165 height 10
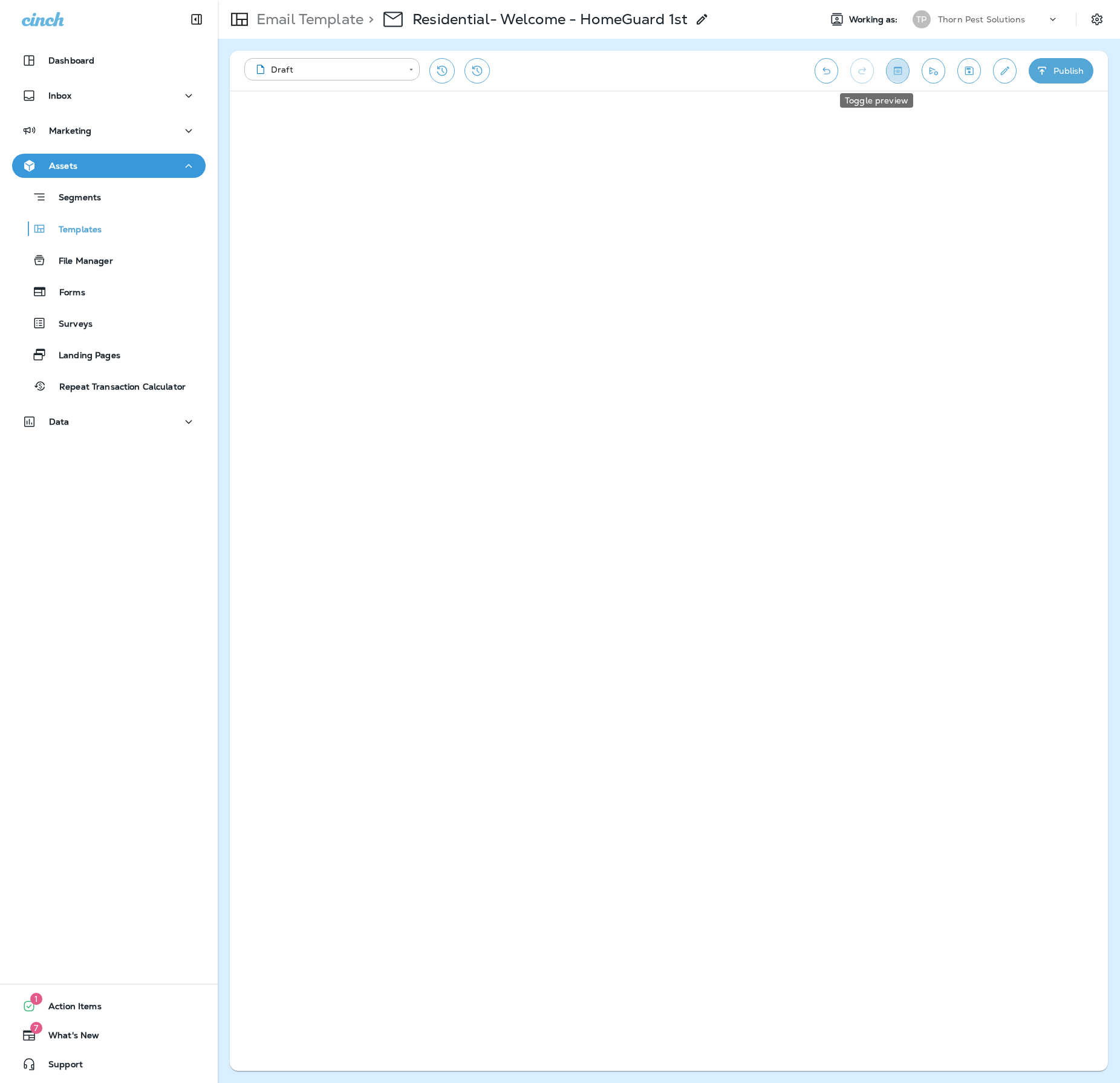
click at [886, 60] on button "Toggle preview" at bounding box center [898, 71] width 24 height 25
click at [886, 63] on button "Toggle preview" at bounding box center [898, 71] width 24 height 25
click at [959, 77] on button "Save" at bounding box center [970, 71] width 24 height 25
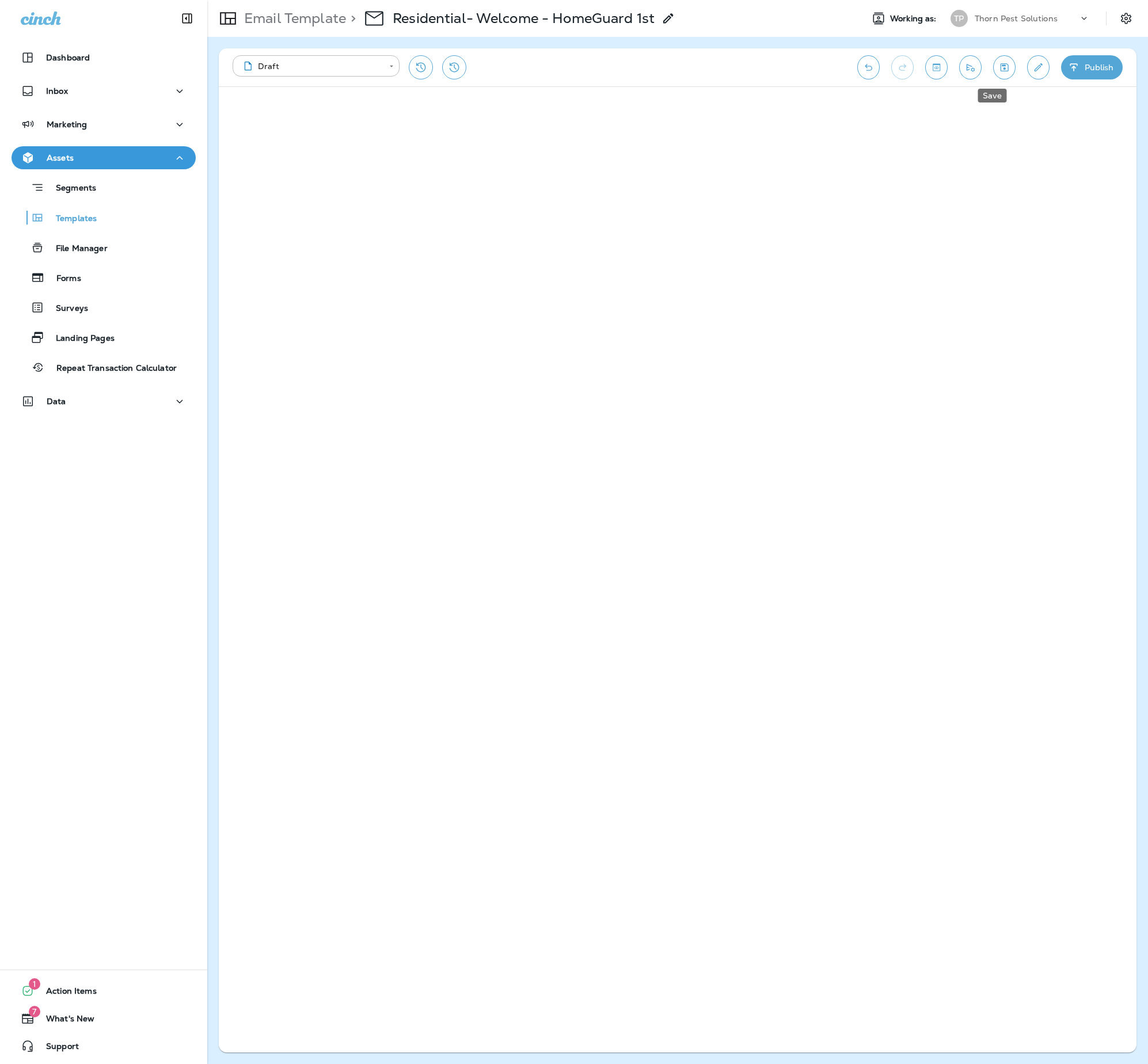
click at [999, 73] on icon "Save" at bounding box center [1005, 67] width 12 height 11
click at [999, 62] on icon "Save" at bounding box center [1005, 67] width 12 height 11
